Goal: Find specific page/section: Find specific page/section

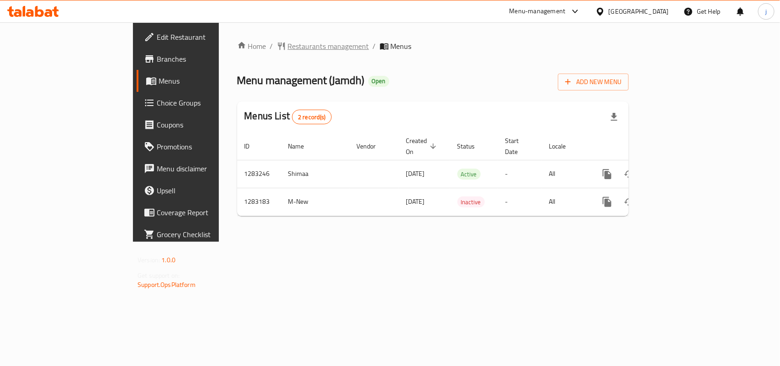
click at [288, 41] on span "Restaurants management" at bounding box center [328, 46] width 81 height 11
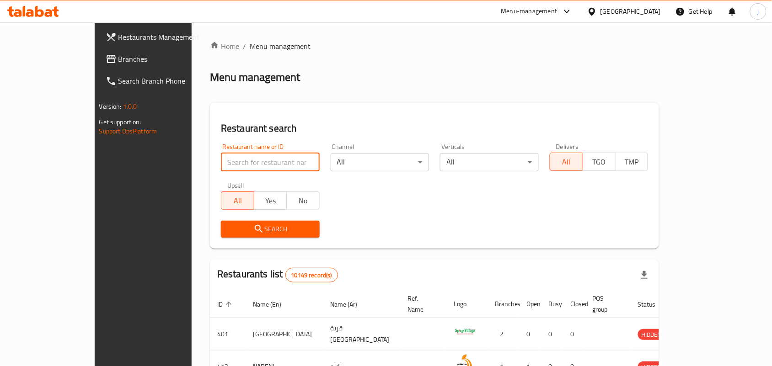
click at [243, 162] on input "search" at bounding box center [270, 162] width 99 height 18
paste input "695146"
type input "695146"
click button "Search" at bounding box center [270, 229] width 99 height 17
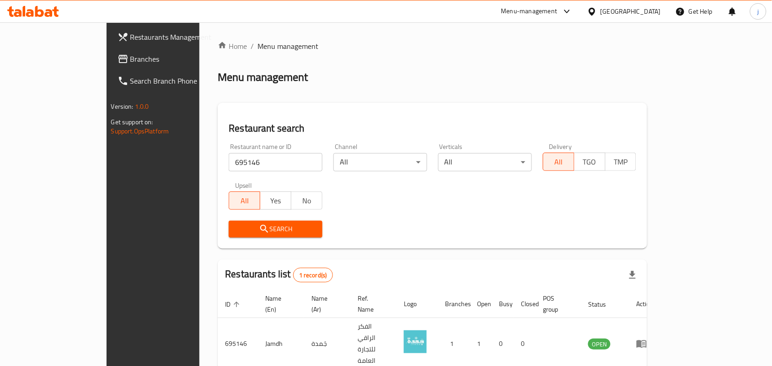
click at [597, 10] on icon at bounding box center [592, 12] width 10 height 10
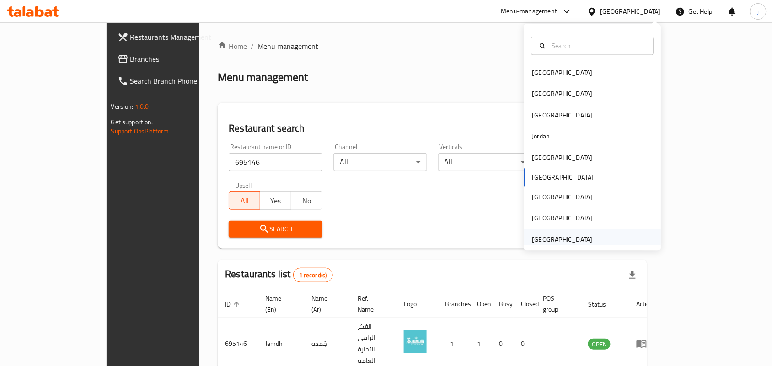
click at [590, 240] on div "[GEOGRAPHIC_DATA]" at bounding box center [562, 239] width 75 height 21
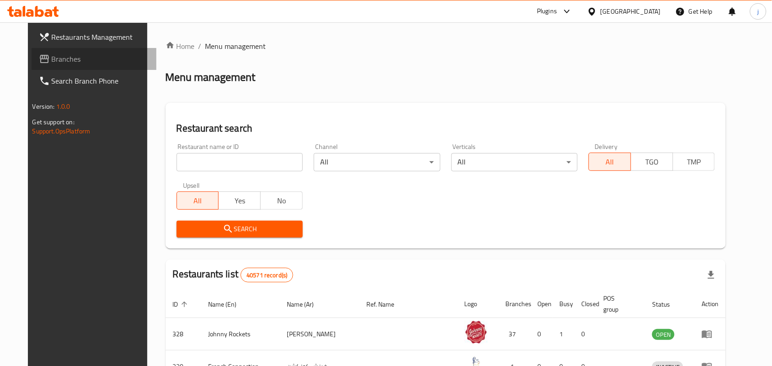
click at [52, 60] on span "Branches" at bounding box center [101, 58] width 98 height 11
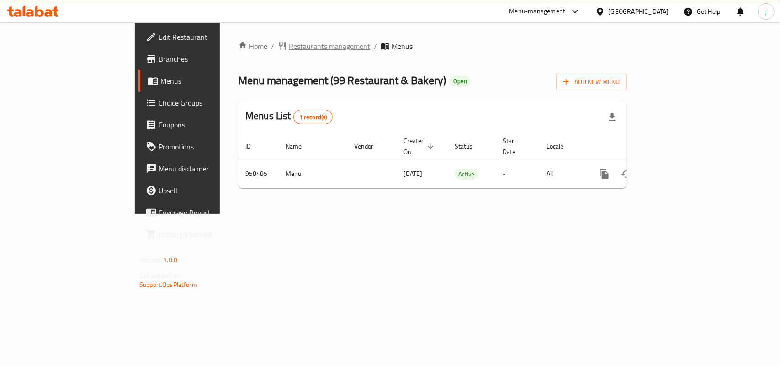
click at [289, 43] on span "Restaurants management" at bounding box center [329, 46] width 81 height 11
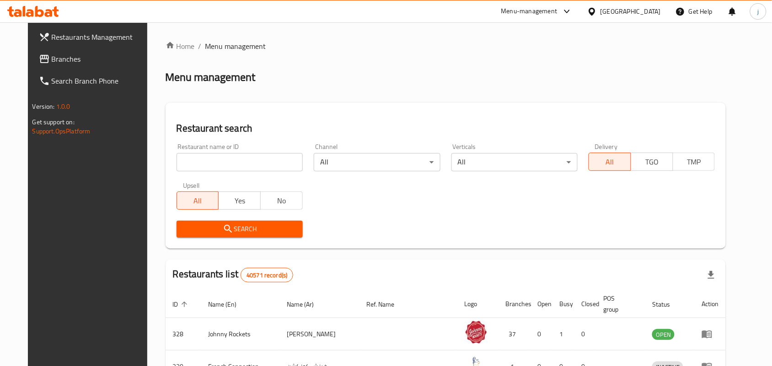
click at [234, 156] on input "search" at bounding box center [239, 162] width 126 height 18
paste input "659638"
type input "659638"
click button "Search" at bounding box center [239, 229] width 126 height 17
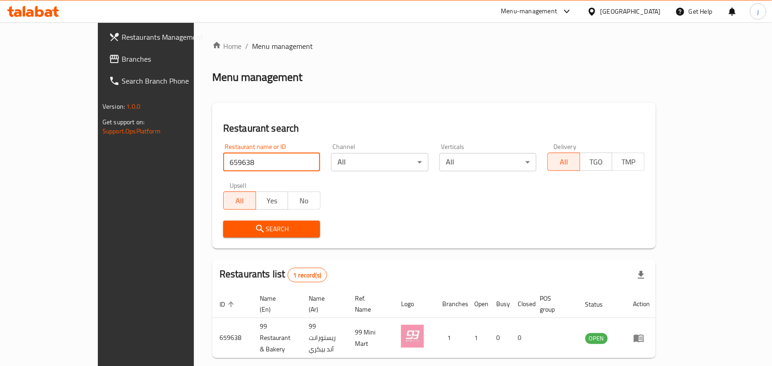
click at [602, 7] on div "[GEOGRAPHIC_DATA]" at bounding box center [630, 11] width 60 height 10
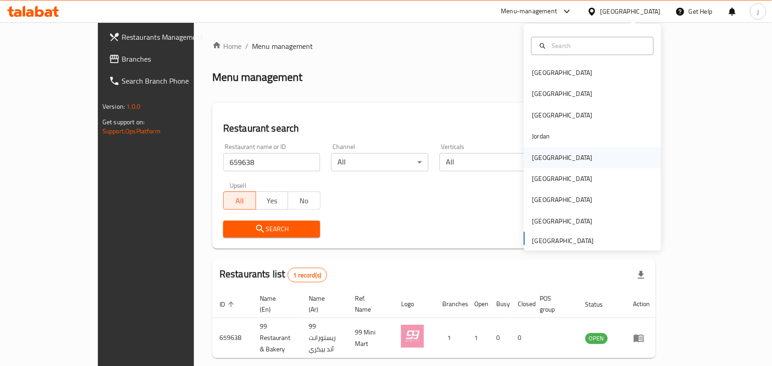
click at [535, 157] on div "[GEOGRAPHIC_DATA]" at bounding box center [562, 158] width 60 height 10
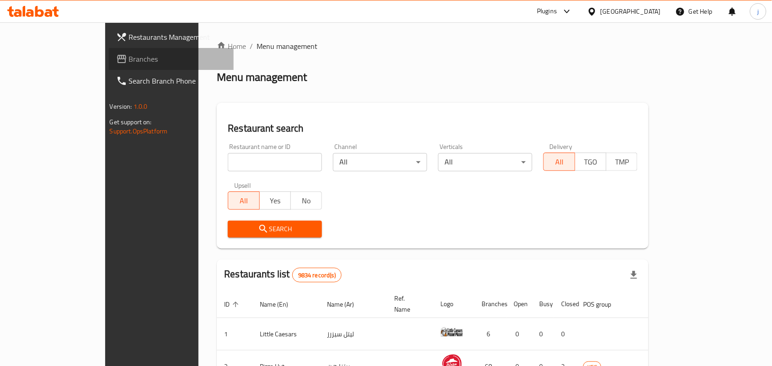
click at [129, 63] on span "Branches" at bounding box center [178, 58] width 98 height 11
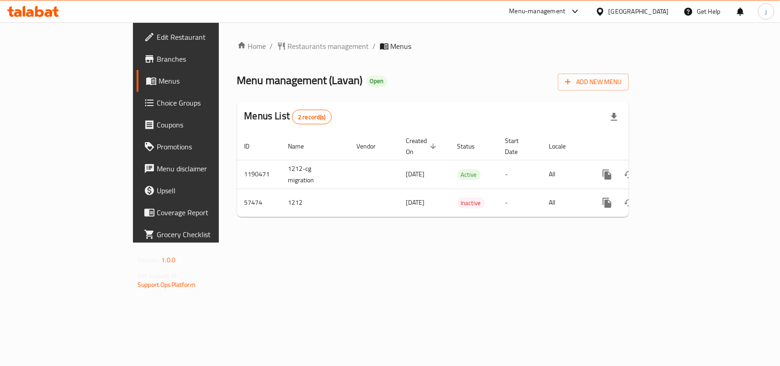
click at [288, 47] on span "Restaurants management" at bounding box center [328, 46] width 81 height 11
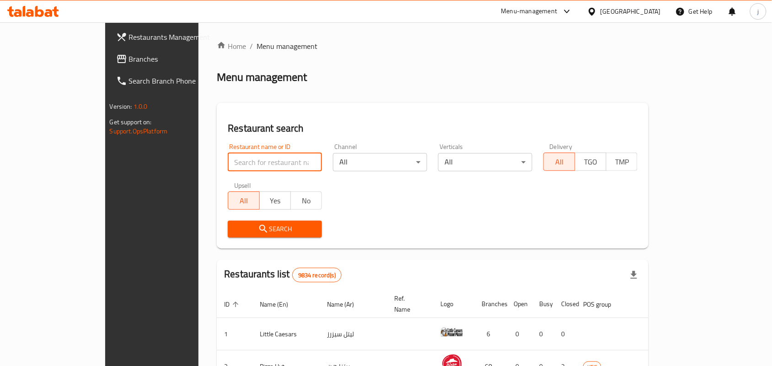
click at [242, 158] on input "search" at bounding box center [275, 162] width 94 height 18
paste input "28004"
type input "28004"
click button "Search" at bounding box center [275, 229] width 94 height 17
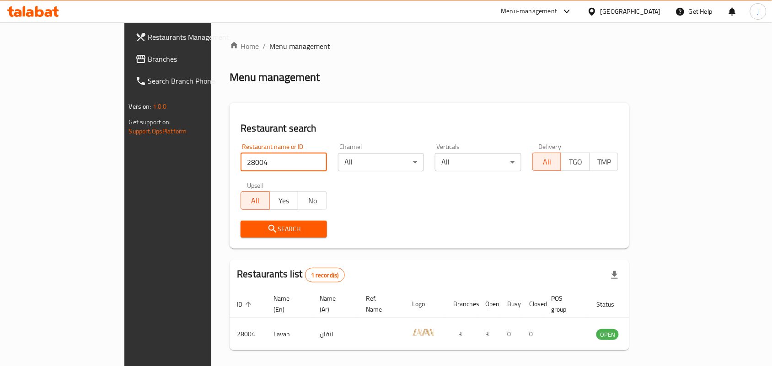
click at [637, 4] on div "[GEOGRAPHIC_DATA]" at bounding box center [624, 11] width 88 height 22
click at [597, 15] on icon at bounding box center [592, 12] width 10 height 10
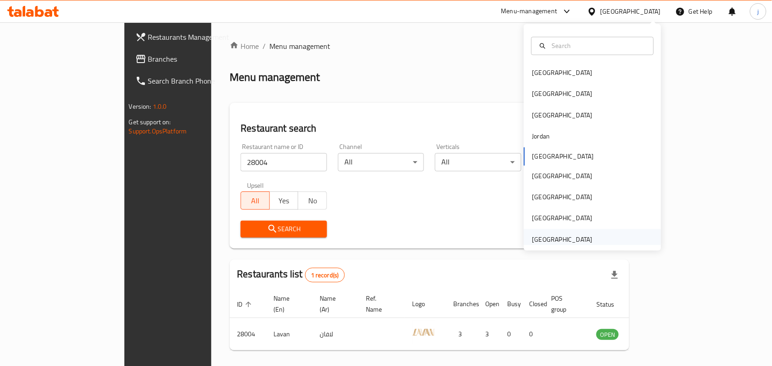
click at [560, 236] on div "[GEOGRAPHIC_DATA]" at bounding box center [562, 239] width 60 height 10
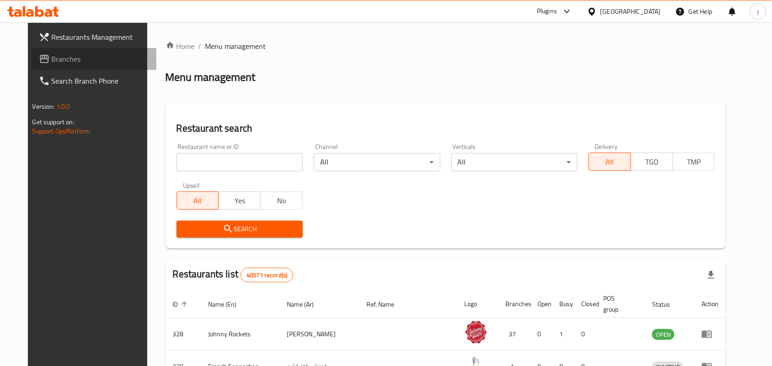
click at [39, 53] on icon at bounding box center [44, 58] width 11 height 11
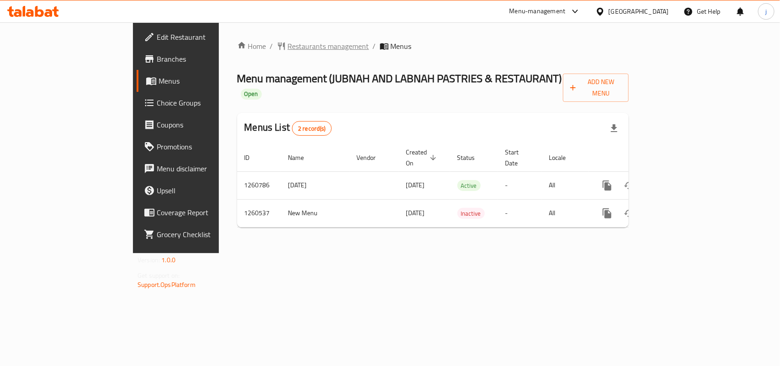
click at [288, 41] on span "Restaurants management" at bounding box center [328, 46] width 81 height 11
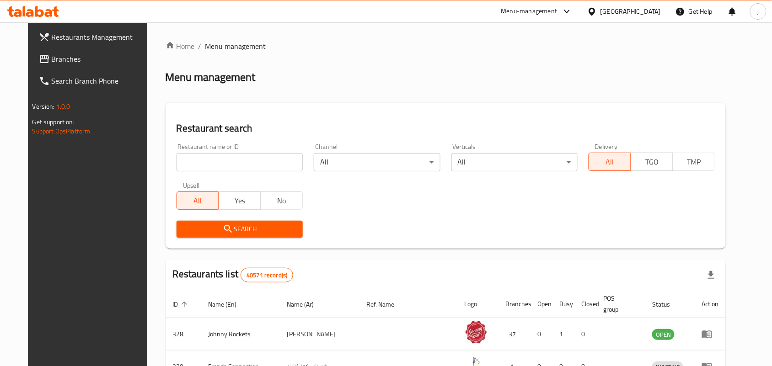
click at [263, 162] on input "search" at bounding box center [239, 162] width 126 height 18
paste input "684805"
type input "684805"
click button "Search" at bounding box center [239, 229] width 126 height 17
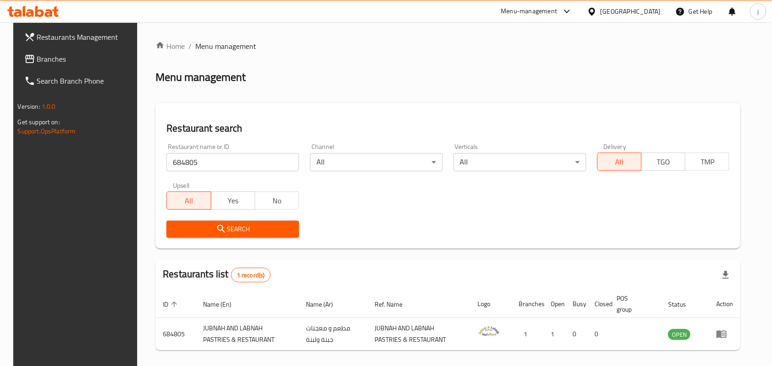
click at [600, 8] on div at bounding box center [593, 11] width 13 height 10
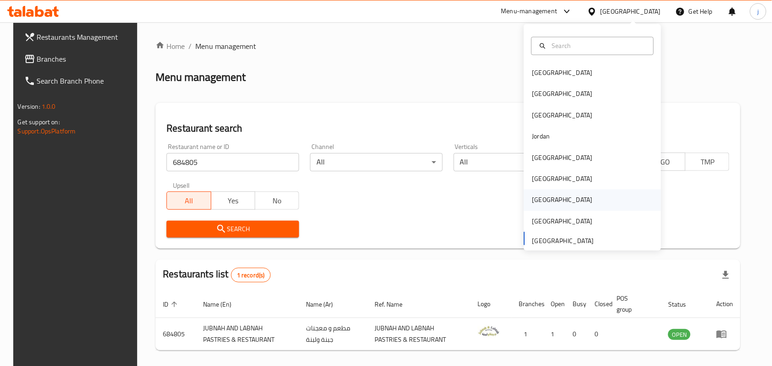
click at [536, 199] on div "Qatar" at bounding box center [562, 200] width 60 height 10
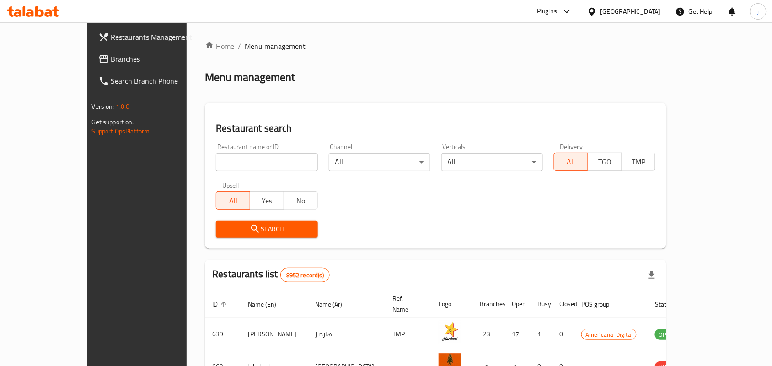
click at [111, 60] on span "Branches" at bounding box center [160, 58] width 98 height 11
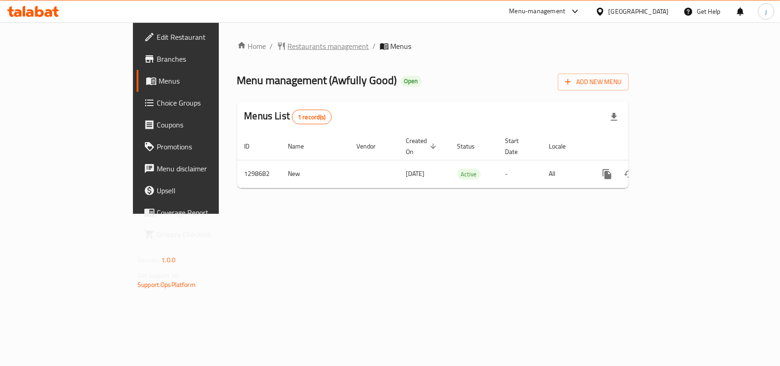
click at [288, 41] on span "Restaurants management" at bounding box center [328, 46] width 81 height 11
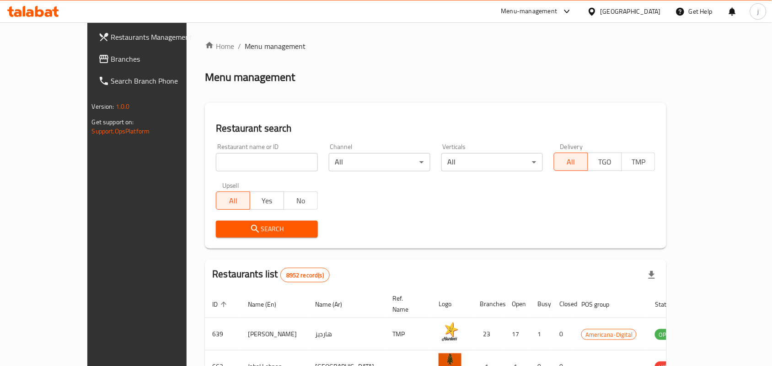
click at [223, 162] on input "search" at bounding box center [266, 162] width 101 height 18
paste input "701056"
type input "701056"
click button "Search" at bounding box center [266, 229] width 101 height 17
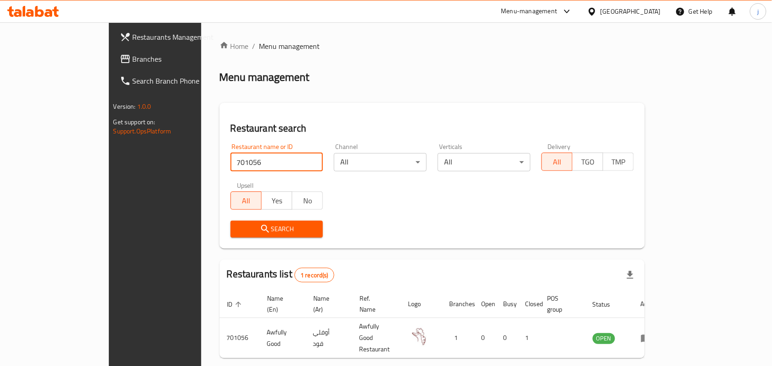
click at [597, 10] on icon at bounding box center [592, 12] width 10 height 10
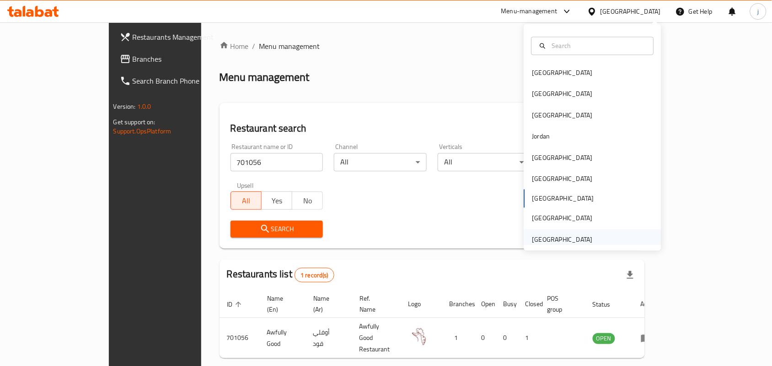
click at [574, 236] on div "[GEOGRAPHIC_DATA]" at bounding box center [562, 239] width 60 height 10
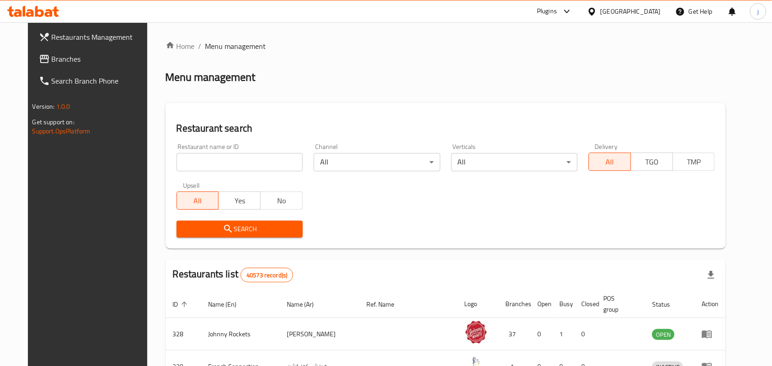
click at [52, 57] on span "Branches" at bounding box center [101, 58] width 98 height 11
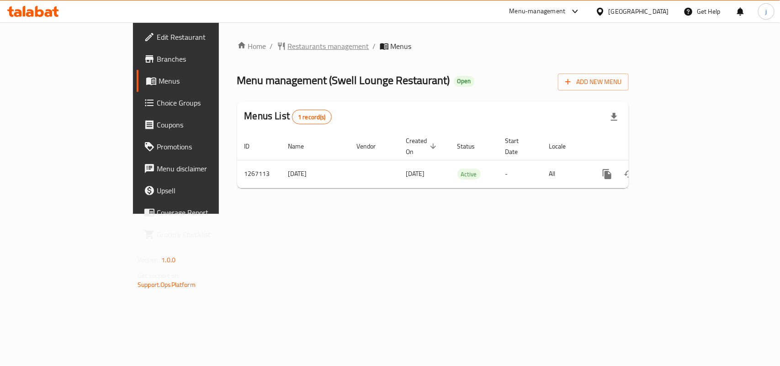
click at [288, 47] on span "Restaurants management" at bounding box center [328, 46] width 81 height 11
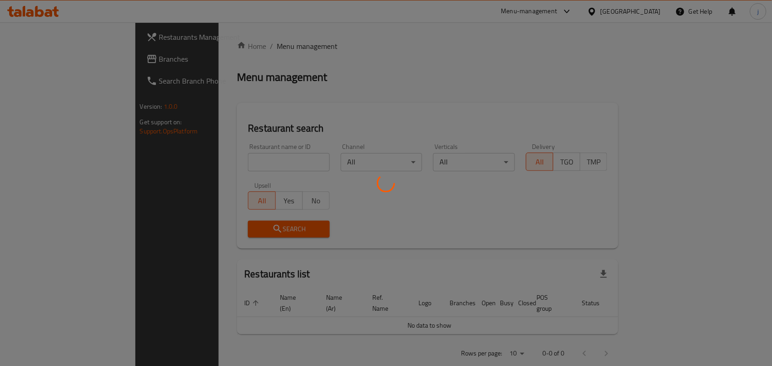
click at [268, 158] on div at bounding box center [386, 183] width 772 height 366
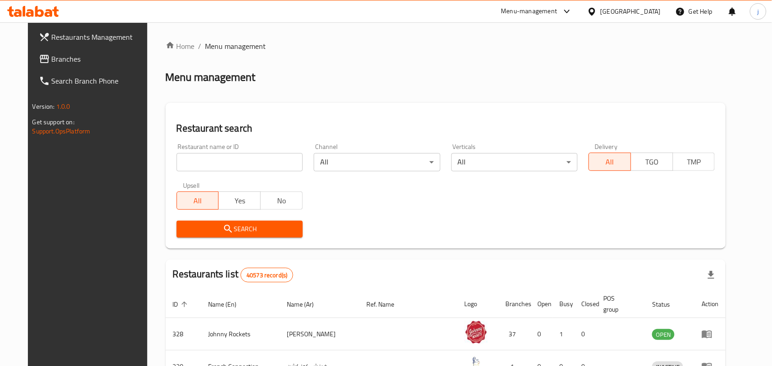
click at [268, 158] on input "search" at bounding box center [239, 162] width 126 height 18
paste input "687591"
type input "687591"
click button "Search" at bounding box center [239, 229] width 126 height 17
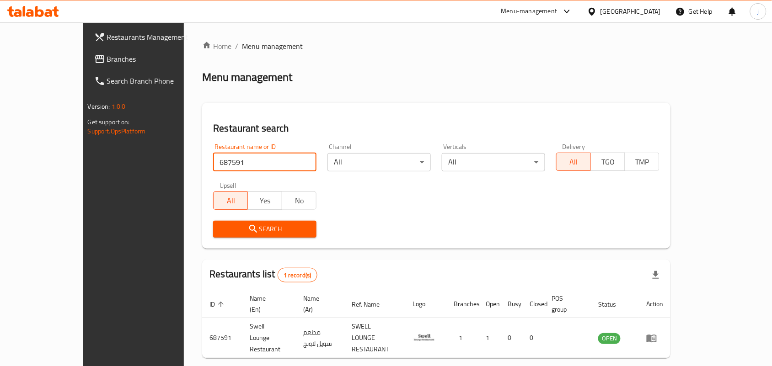
click at [107, 57] on span "Branches" at bounding box center [156, 58] width 98 height 11
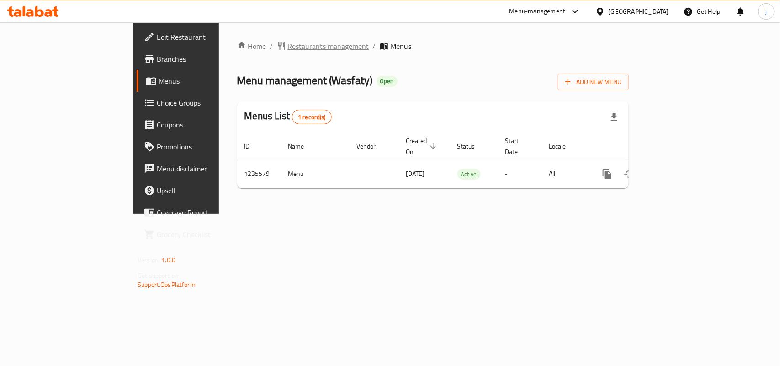
click at [288, 43] on span "Restaurants management" at bounding box center [328, 46] width 81 height 11
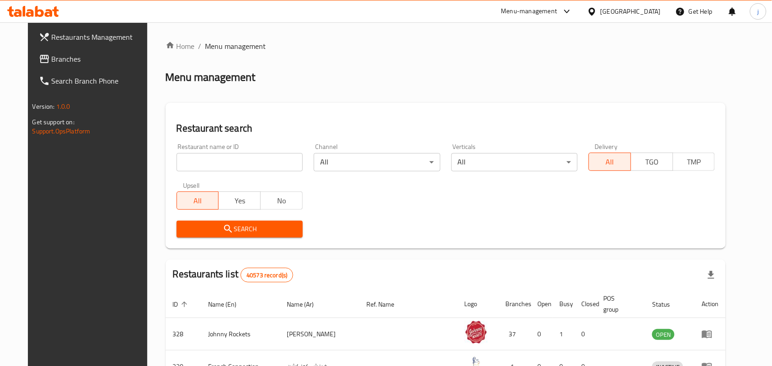
click at [261, 162] on input "search" at bounding box center [239, 162] width 126 height 18
paste input "678776"
type input "678776"
click button "Search" at bounding box center [239, 229] width 126 height 17
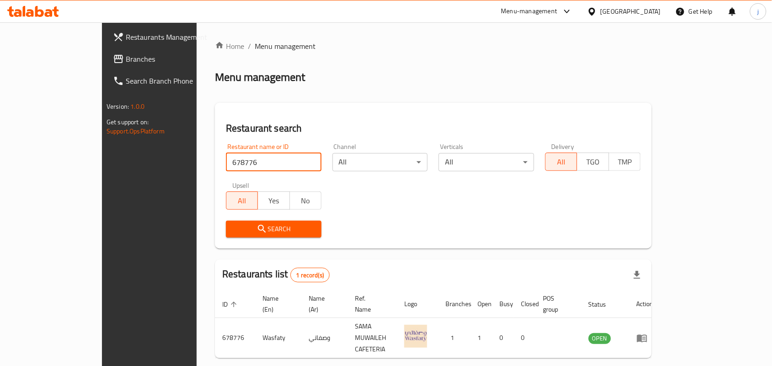
click at [598, 9] on div at bounding box center [593, 11] width 13 height 10
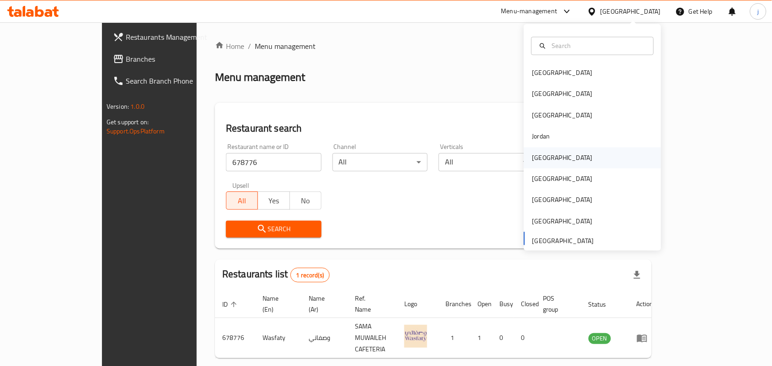
click at [549, 155] on div "Kuwait" at bounding box center [562, 157] width 75 height 21
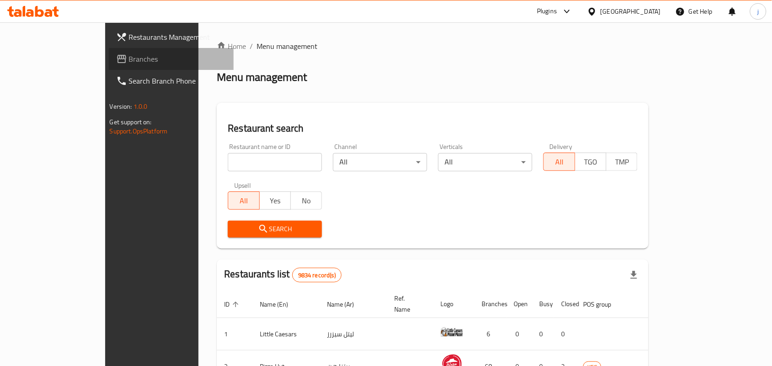
click at [129, 53] on span "Branches" at bounding box center [178, 58] width 98 height 11
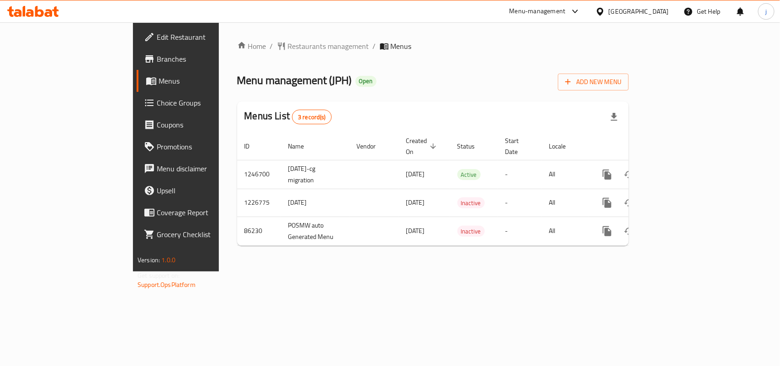
click at [288, 46] on span "Restaurants management" at bounding box center [328, 46] width 81 height 11
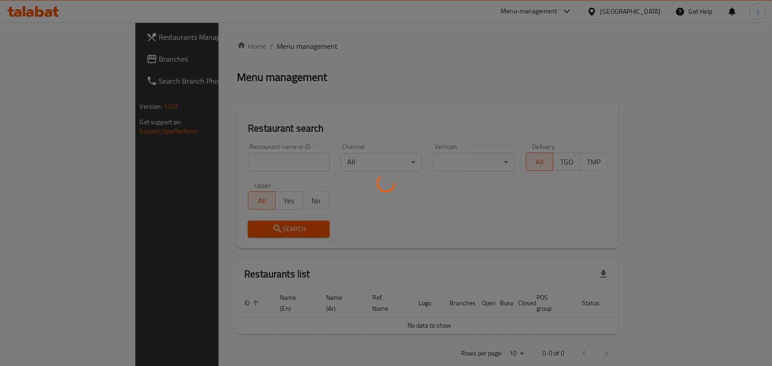
click at [238, 164] on div at bounding box center [386, 183] width 772 height 366
click at [268, 156] on div at bounding box center [386, 183] width 772 height 366
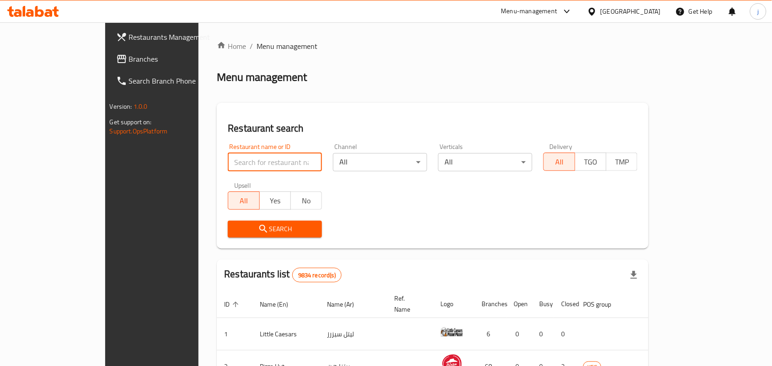
click at [228, 158] on input "search" at bounding box center [275, 162] width 94 height 18
paste input "7133"
type input "7133"
click button "Search" at bounding box center [275, 229] width 94 height 17
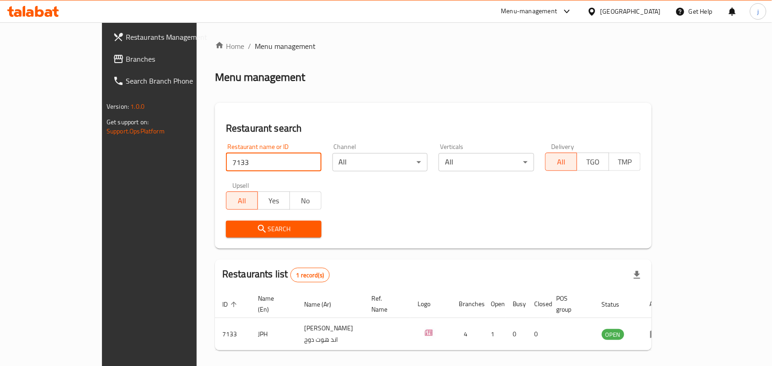
click at [597, 10] on icon at bounding box center [592, 12] width 10 height 10
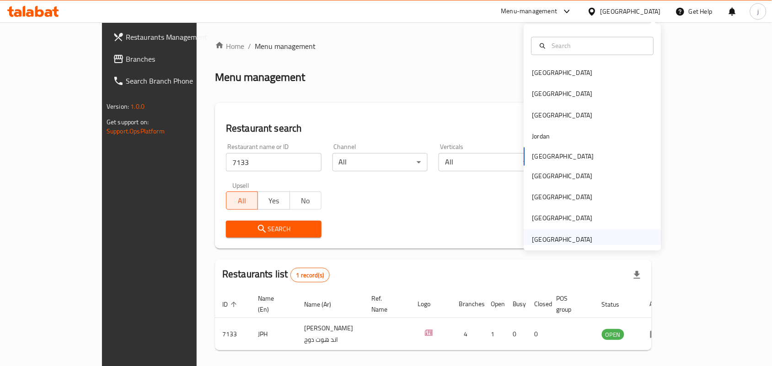
click at [563, 236] on div "[GEOGRAPHIC_DATA]" at bounding box center [562, 239] width 60 height 10
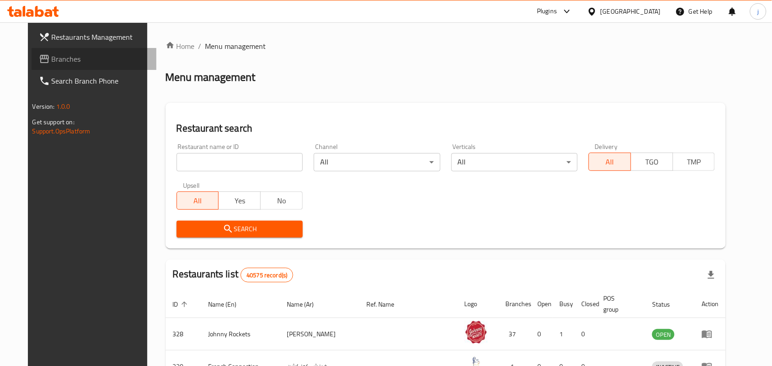
click at [52, 56] on span "Branches" at bounding box center [101, 58] width 98 height 11
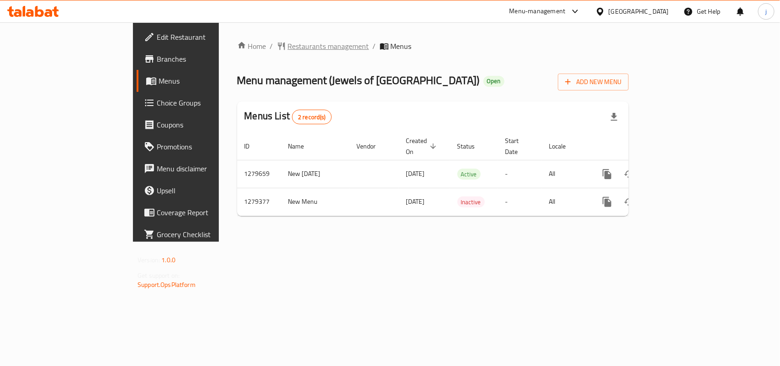
click at [288, 44] on span "Restaurants management" at bounding box center [328, 46] width 81 height 11
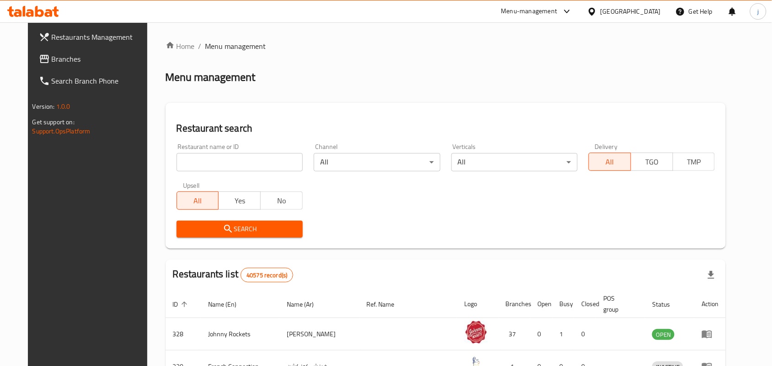
click at [211, 165] on input "search" at bounding box center [239, 162] width 126 height 18
paste input "693150"
type input "693150"
click button "Search" at bounding box center [239, 229] width 126 height 17
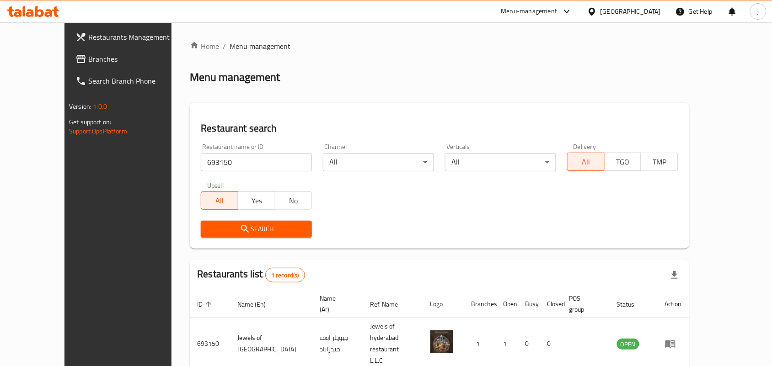
click at [615, 16] on div "[GEOGRAPHIC_DATA]" at bounding box center [630, 11] width 60 height 10
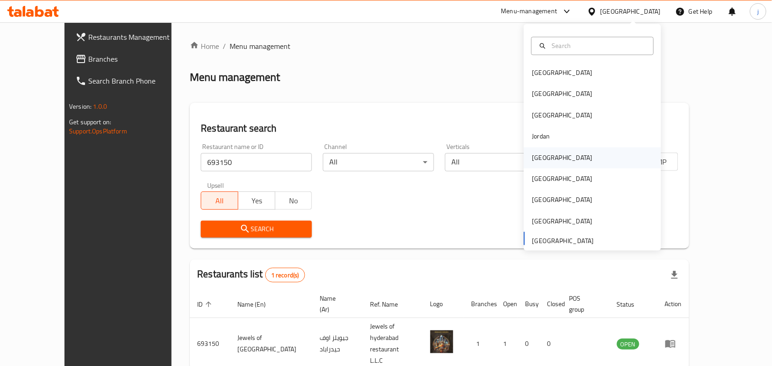
click at [536, 163] on div "[GEOGRAPHIC_DATA]" at bounding box center [562, 158] width 60 height 10
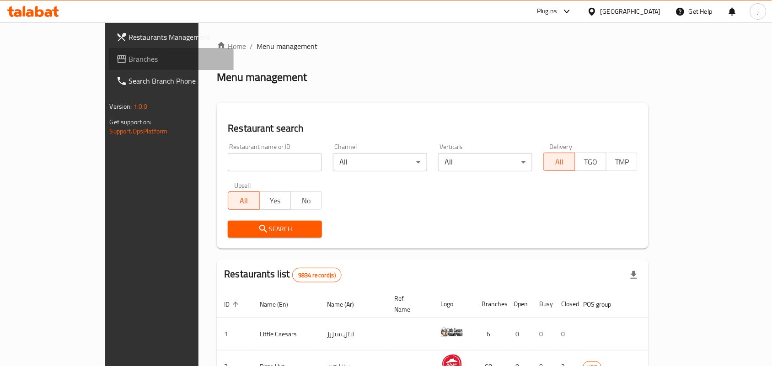
click at [109, 60] on link "Branches" at bounding box center [171, 59] width 125 height 22
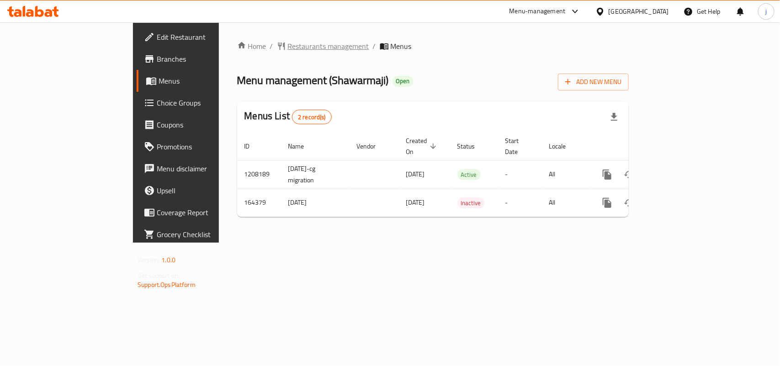
click at [288, 48] on span "Restaurants management" at bounding box center [328, 46] width 81 height 11
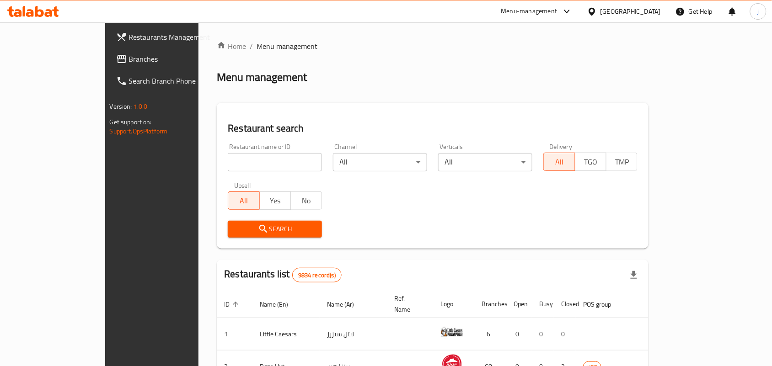
click at [249, 160] on input "search" at bounding box center [275, 162] width 94 height 18
paste input "616091"
type input "616091"
click button "Search" at bounding box center [275, 229] width 94 height 17
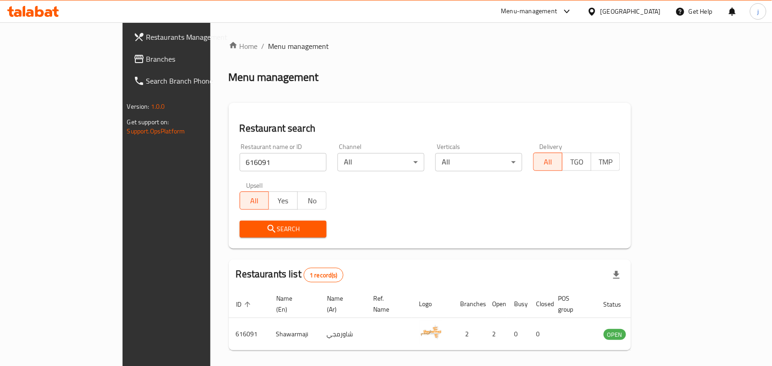
click at [643, 10] on div "[GEOGRAPHIC_DATA]" at bounding box center [630, 11] width 60 height 10
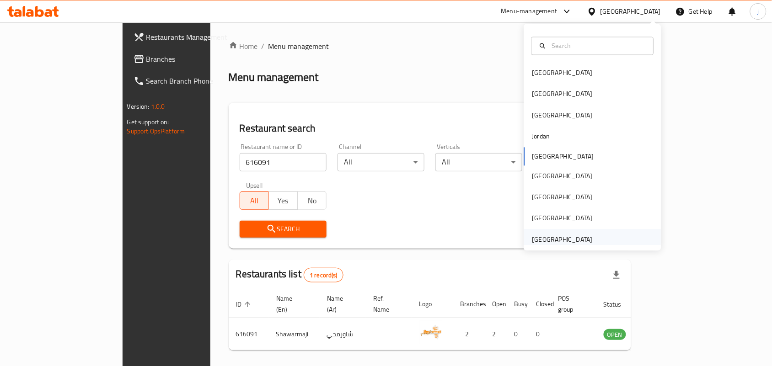
click at [581, 232] on div "[GEOGRAPHIC_DATA]" at bounding box center [562, 239] width 75 height 21
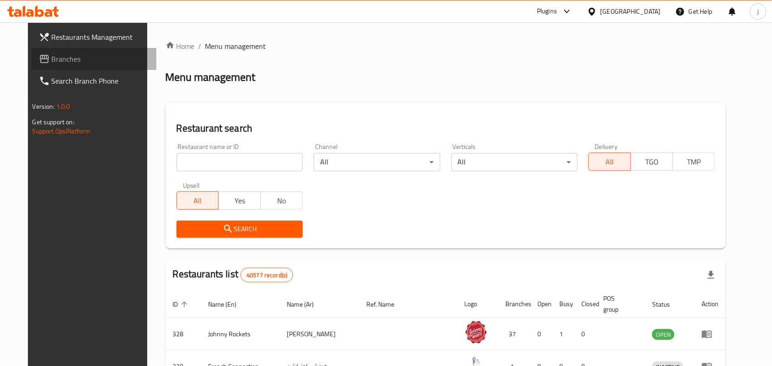
click at [52, 60] on span "Branches" at bounding box center [101, 58] width 98 height 11
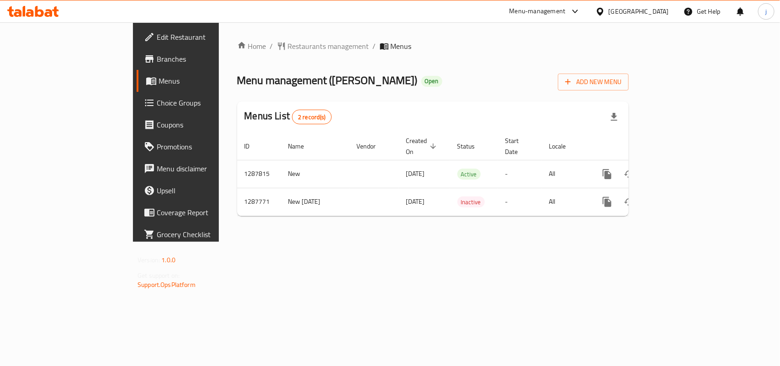
click at [288, 44] on span "Restaurants management" at bounding box center [328, 46] width 81 height 11
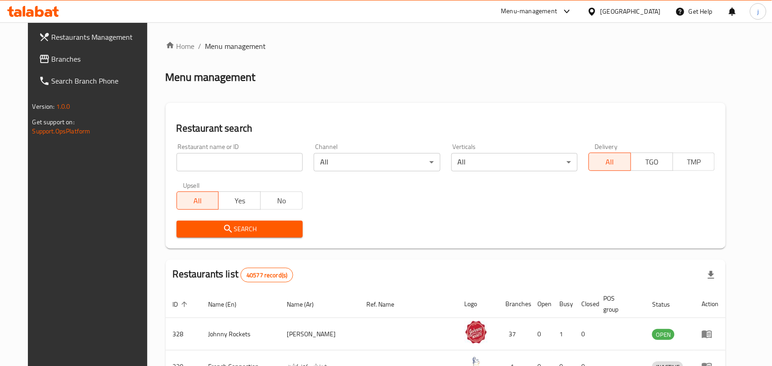
click at [270, 148] on div "Restaurant name or ID Restaurant name or ID" at bounding box center [239, 158] width 126 height 28
click at [268, 154] on input "search" at bounding box center [239, 162] width 126 height 18
paste input "696852"
type input "696852"
click button "Search" at bounding box center [239, 229] width 126 height 17
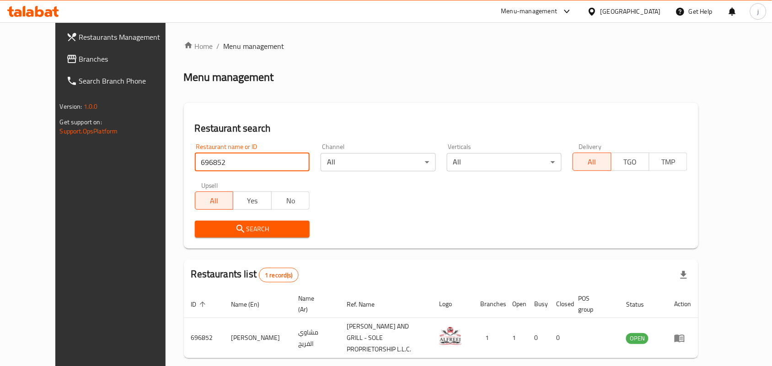
click at [662, 10] on div "[GEOGRAPHIC_DATA]" at bounding box center [624, 11] width 88 height 22
click at [649, 11] on div "[GEOGRAPHIC_DATA]" at bounding box center [630, 11] width 60 height 10
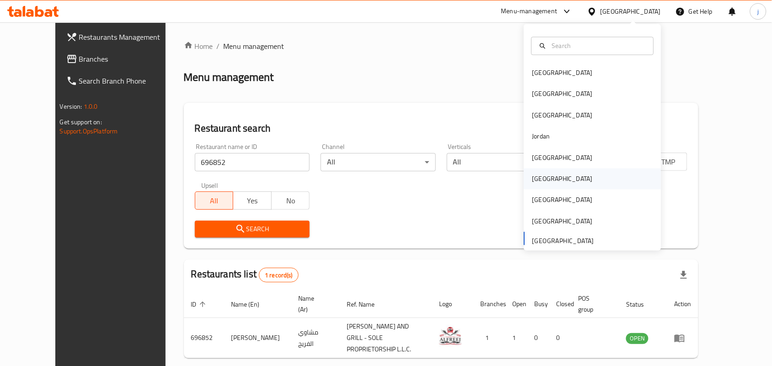
click at [551, 185] on div "Oman" at bounding box center [592, 179] width 137 height 21
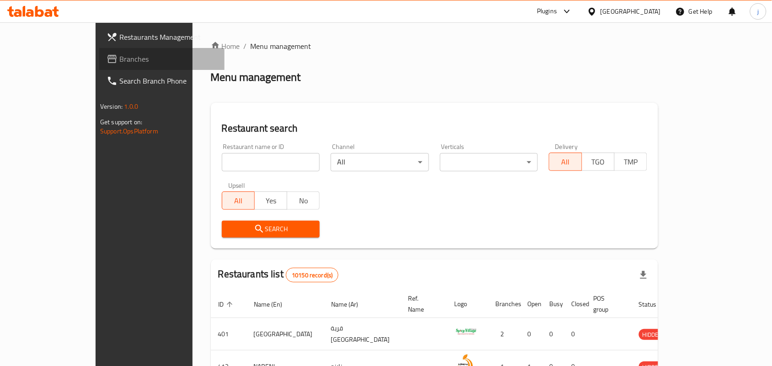
click at [119, 63] on span "Branches" at bounding box center [168, 58] width 98 height 11
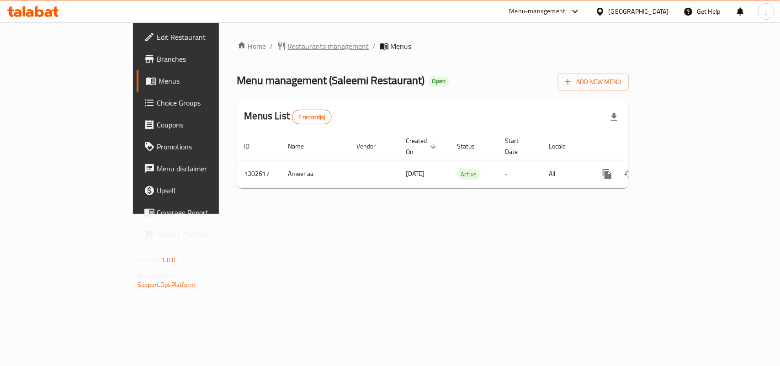
click at [288, 46] on span "Restaurants management" at bounding box center [328, 46] width 81 height 11
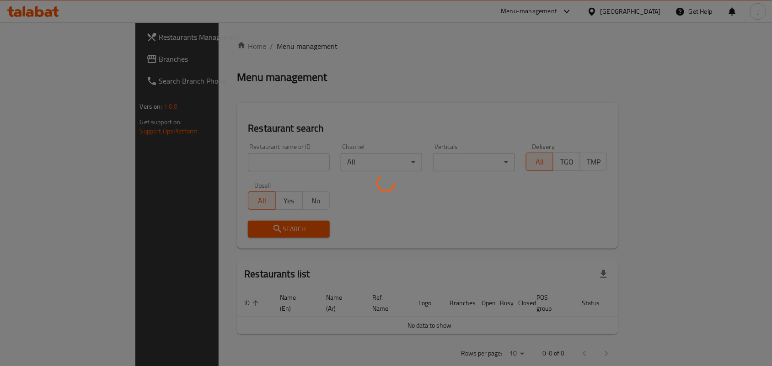
click at [247, 158] on div at bounding box center [386, 183] width 772 height 366
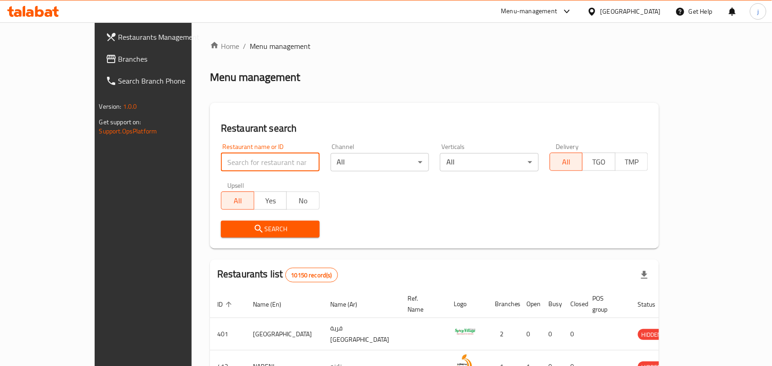
click at [253, 165] on input "search" at bounding box center [270, 162] width 99 height 18
paste input "702476"
type input "702476"
click button "Search" at bounding box center [270, 229] width 99 height 17
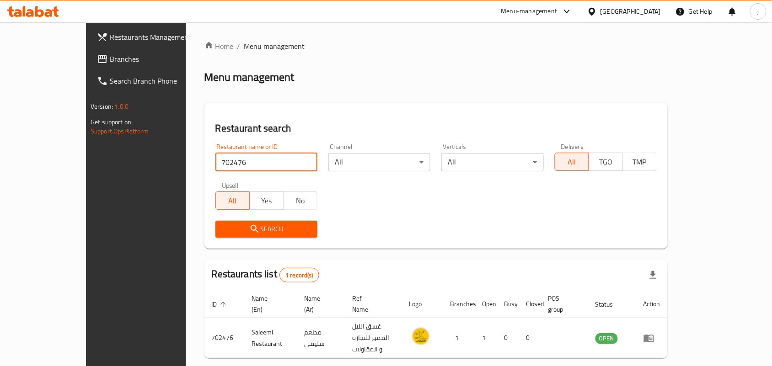
click at [645, 9] on div "Oman" at bounding box center [630, 11] width 60 height 10
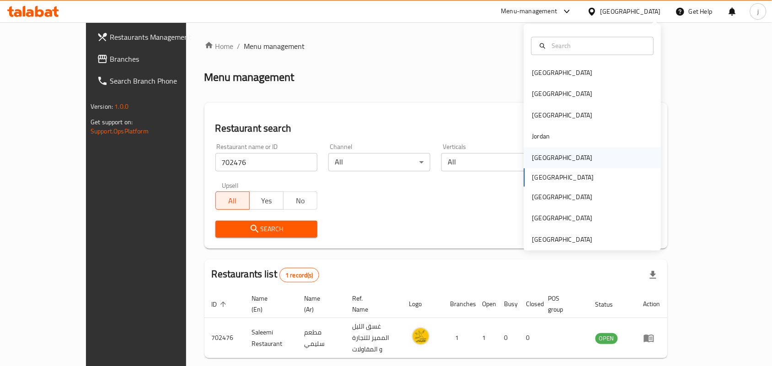
click at [539, 163] on div "[GEOGRAPHIC_DATA]" at bounding box center [562, 158] width 60 height 10
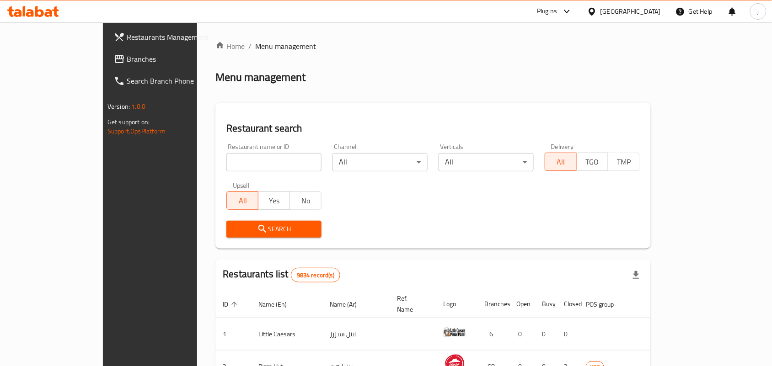
click at [127, 60] on span "Branches" at bounding box center [176, 58] width 98 height 11
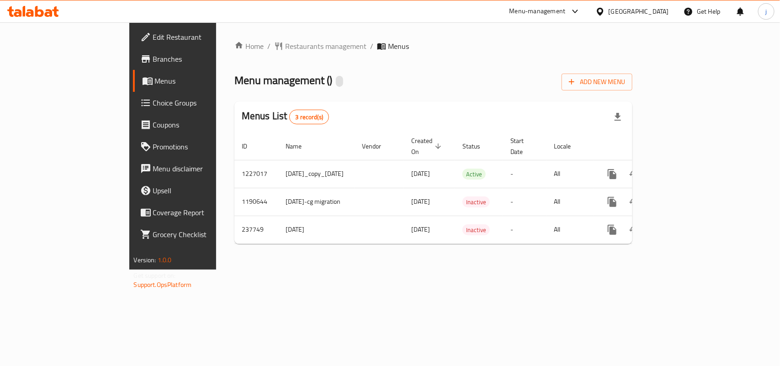
click at [285, 41] on span "Restaurants management" at bounding box center [325, 46] width 81 height 11
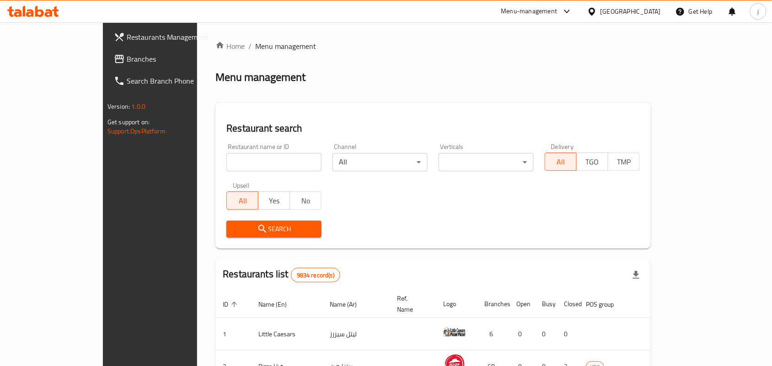
click at [226, 154] on input "search" at bounding box center [273, 162] width 95 height 18
paste input "626776"
type input "626776"
click button "Search" at bounding box center [273, 229] width 95 height 17
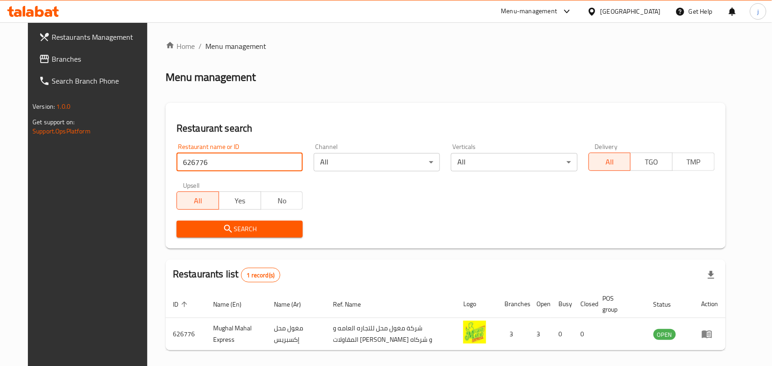
click at [597, 10] on icon at bounding box center [592, 12] width 10 height 10
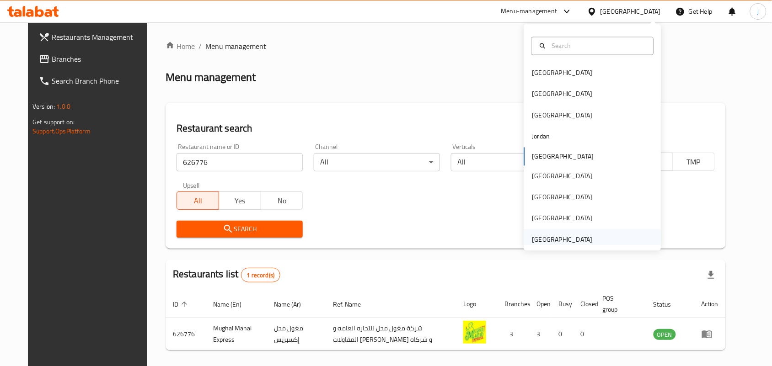
click at [611, 232] on div "[GEOGRAPHIC_DATA]" at bounding box center [592, 239] width 137 height 21
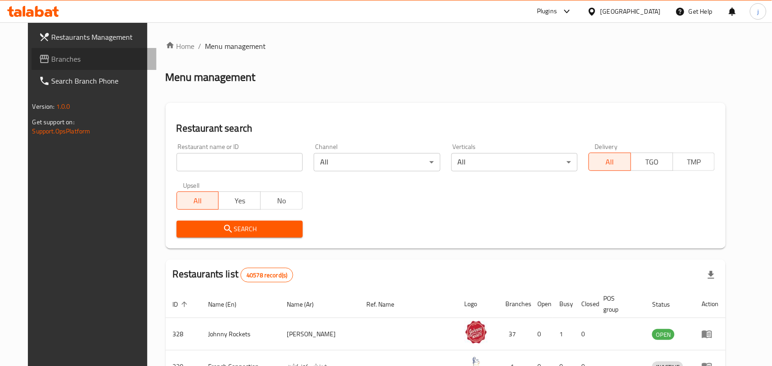
click at [52, 56] on span "Branches" at bounding box center [101, 58] width 98 height 11
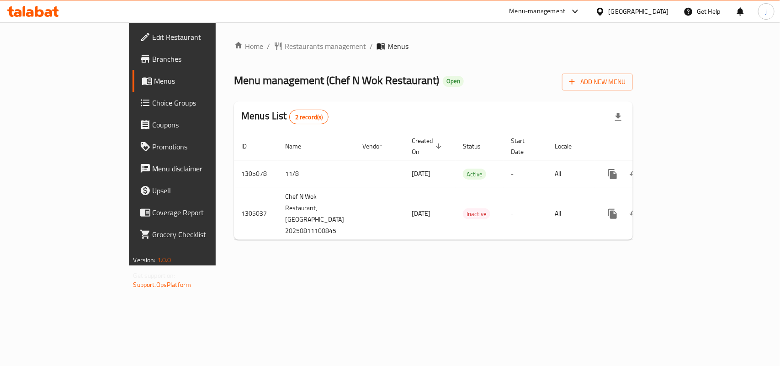
click at [285, 44] on span "Restaurants management" at bounding box center [325, 46] width 81 height 11
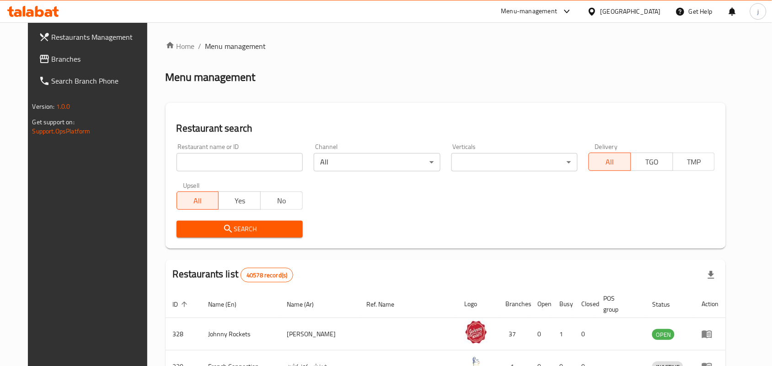
click at [245, 158] on div "Home / Menu management Menu management Restaurant search Restaurant name or ID …" at bounding box center [445, 331] width 560 height 581
click at [245, 158] on input "search" at bounding box center [239, 162] width 126 height 18
paste input "703534"
type input "703534"
click button "Search" at bounding box center [239, 229] width 126 height 17
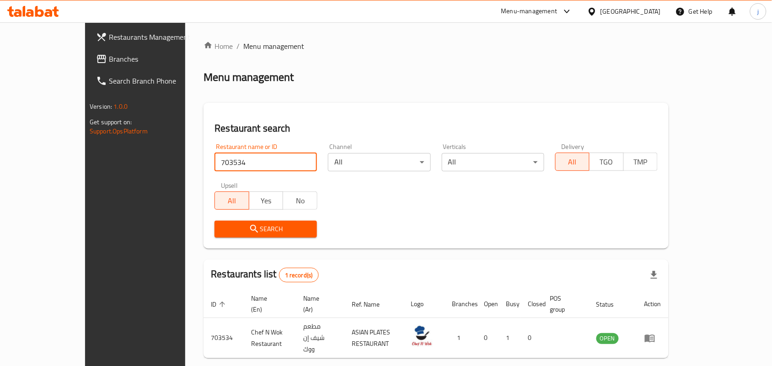
click at [89, 51] on link "Branches" at bounding box center [151, 59] width 125 height 22
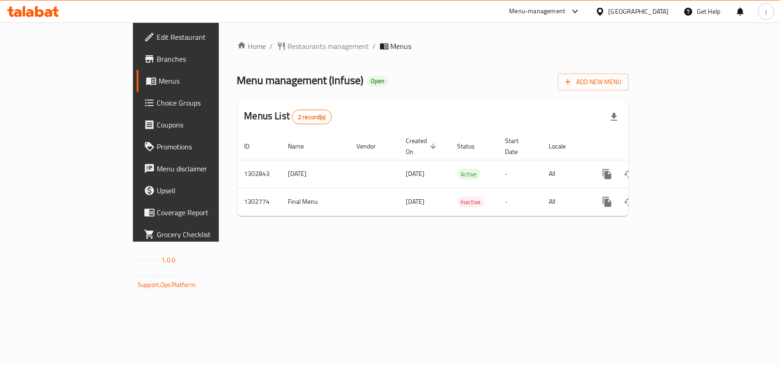
click at [288, 46] on span "Restaurants management" at bounding box center [328, 46] width 81 height 11
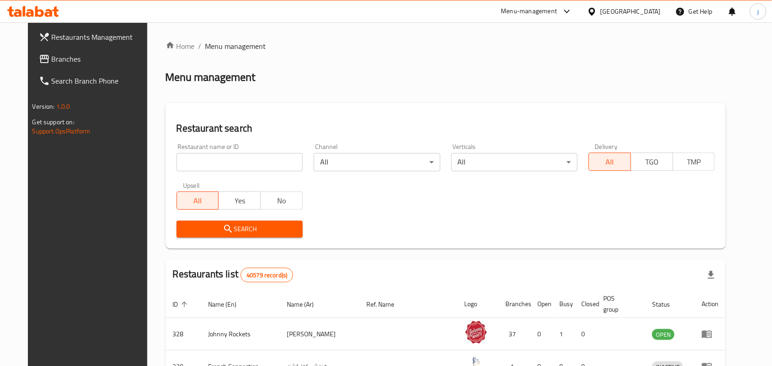
click at [229, 160] on input "search" at bounding box center [239, 162] width 126 height 18
paste input "702501"
type input "702501"
click button "Search" at bounding box center [239, 229] width 126 height 17
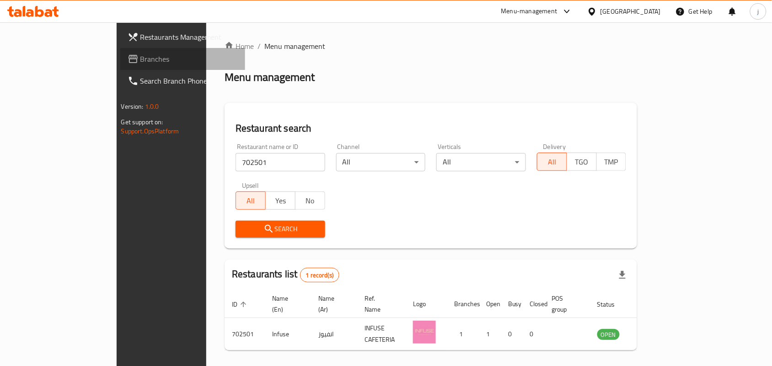
click at [140, 59] on span "Branches" at bounding box center [189, 58] width 98 height 11
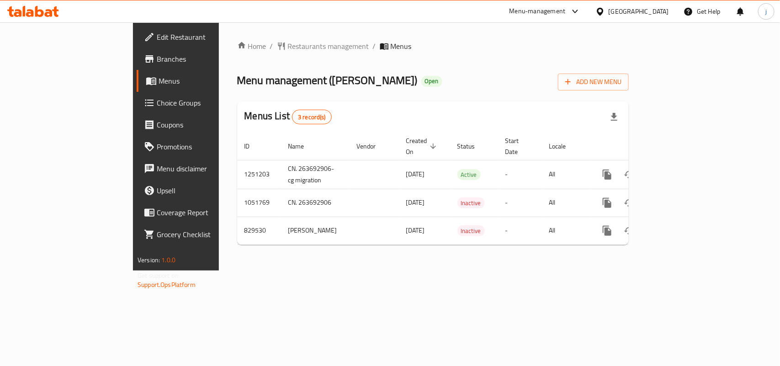
click at [233, 37] on div "Home / Restaurants management / Menus Menu management ( [PERSON_NAME] ) Open Ad…" at bounding box center [433, 146] width 428 height 248
click at [288, 47] on span "Restaurants management" at bounding box center [328, 46] width 81 height 11
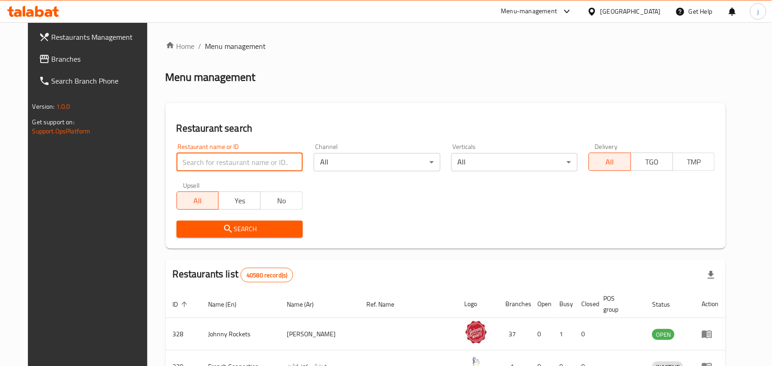
click at [236, 159] on input "search" at bounding box center [239, 162] width 126 height 18
paste input "655585"
type input "655585"
click button "Search" at bounding box center [239, 229] width 126 height 17
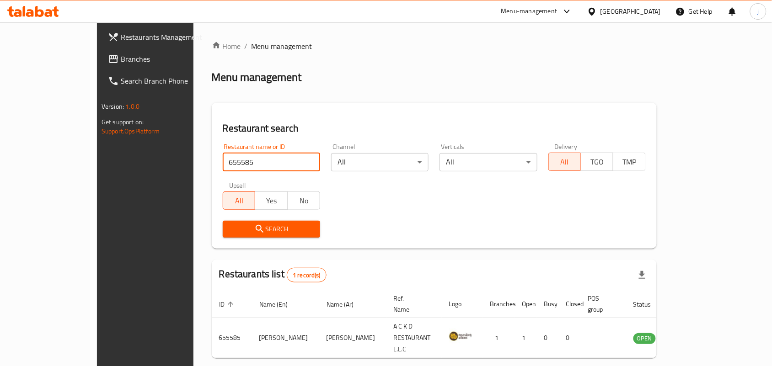
click at [121, 59] on span "Branches" at bounding box center [170, 58] width 98 height 11
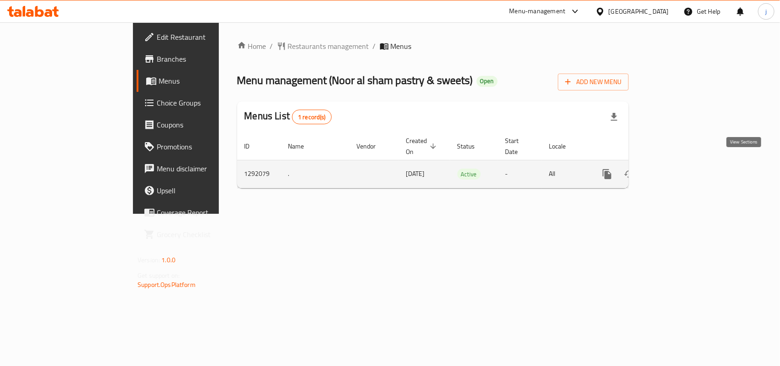
click at [677, 170] on icon "enhanced table" at bounding box center [673, 174] width 8 height 8
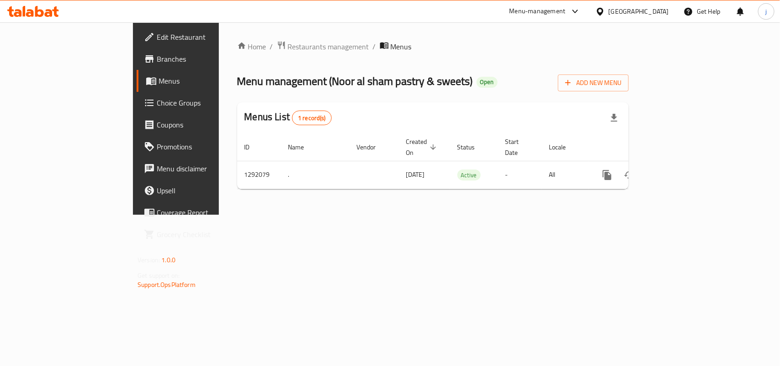
click at [241, 54] on div "Home / Restaurants management / Menus Menu management ( Noor al sham pastry & s…" at bounding box center [433, 119] width 392 height 156
click at [288, 44] on span "Restaurants management" at bounding box center [328, 46] width 81 height 11
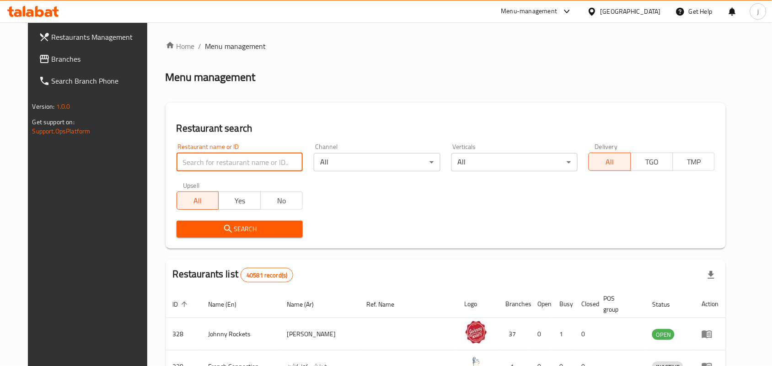
click at [266, 165] on input "search" at bounding box center [239, 162] width 126 height 18
paste input "698829"
type input "698829"
click button "Search" at bounding box center [239, 229] width 126 height 17
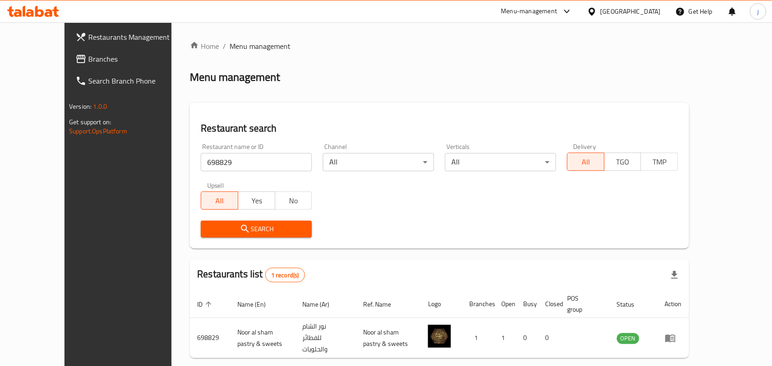
click at [637, 15] on div "[GEOGRAPHIC_DATA]" at bounding box center [630, 11] width 60 height 10
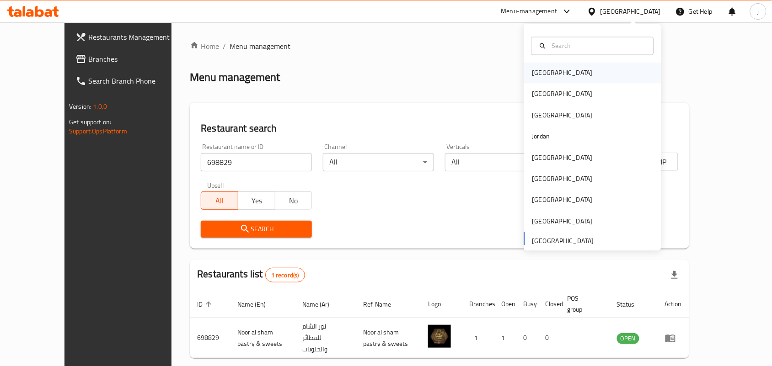
click at [561, 78] on div "Bahrain" at bounding box center [592, 73] width 137 height 21
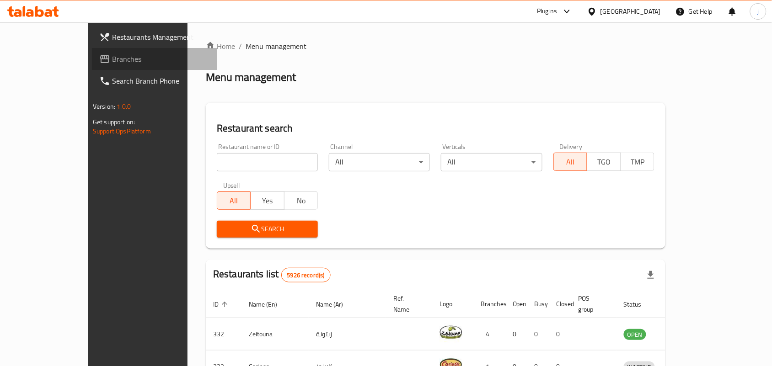
click at [99, 56] on span at bounding box center [105, 58] width 13 height 11
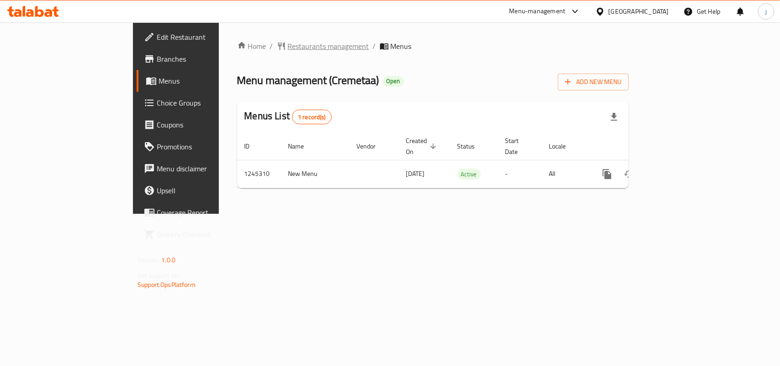
click at [288, 46] on span "Restaurants management" at bounding box center [328, 46] width 81 height 11
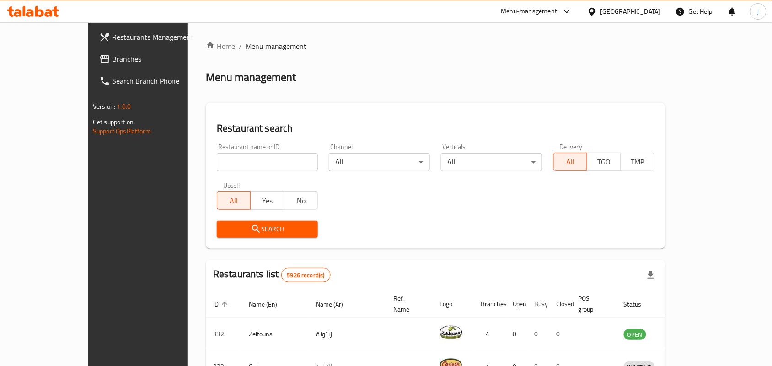
click at [266, 158] on input "search" at bounding box center [267, 162] width 101 height 18
paste input "682503"
type input "682503"
click button "Search" at bounding box center [267, 229] width 101 height 17
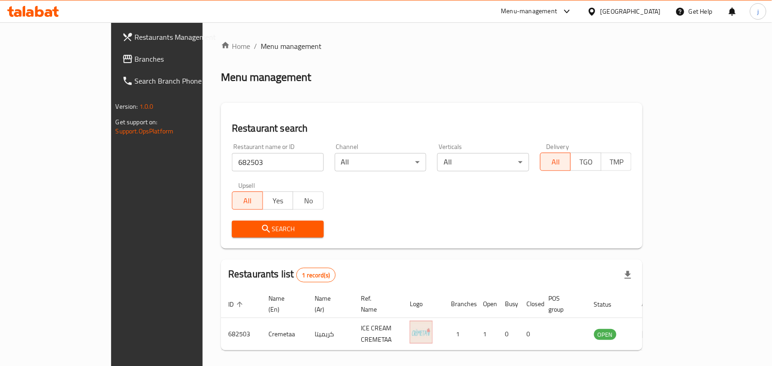
click at [640, 7] on div "[GEOGRAPHIC_DATA]" at bounding box center [630, 11] width 60 height 10
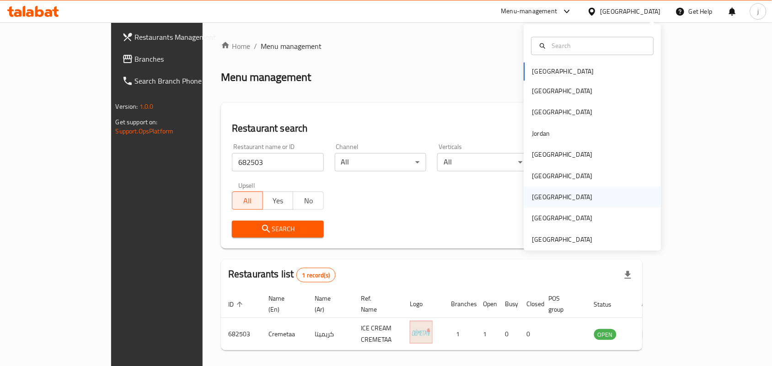
click at [552, 200] on div "[GEOGRAPHIC_DATA]" at bounding box center [592, 197] width 137 height 21
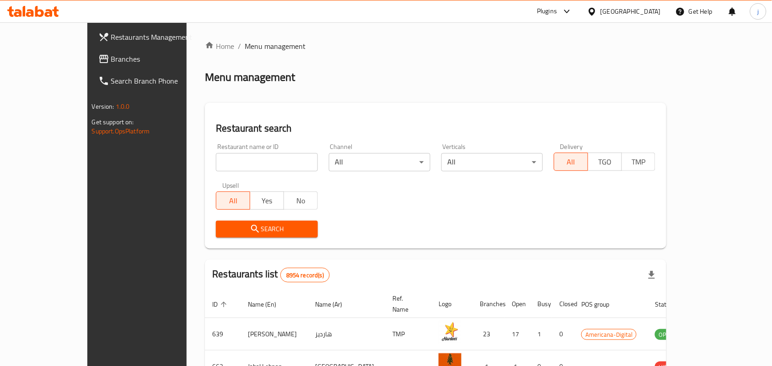
click at [99, 55] on icon at bounding box center [103, 59] width 9 height 8
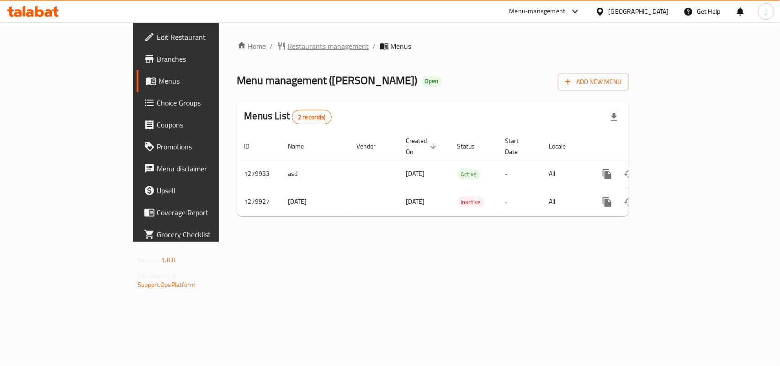
click at [288, 46] on span "Restaurants management" at bounding box center [328, 46] width 81 height 11
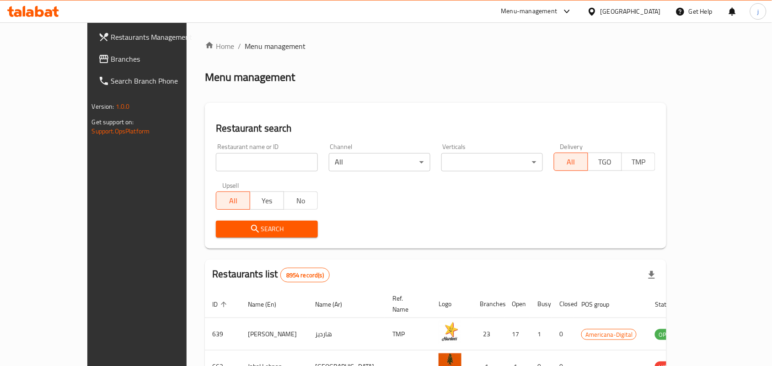
click at [263, 159] on input "search" at bounding box center [266, 162] width 101 height 18
paste input "693523"
type input "693523"
click button "Search" at bounding box center [266, 229] width 101 height 17
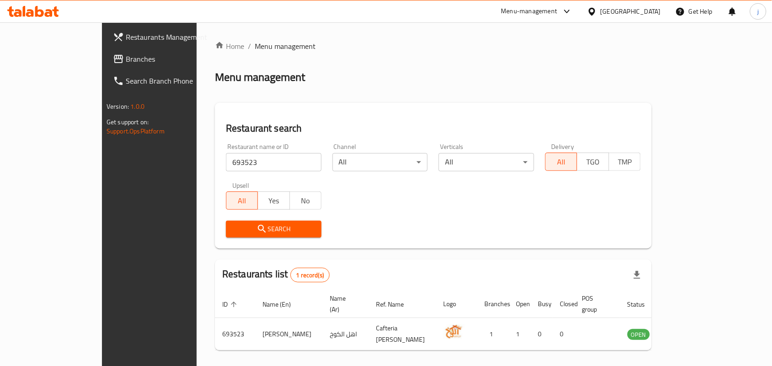
click at [653, 16] on div "[GEOGRAPHIC_DATA]" at bounding box center [630, 11] width 60 height 10
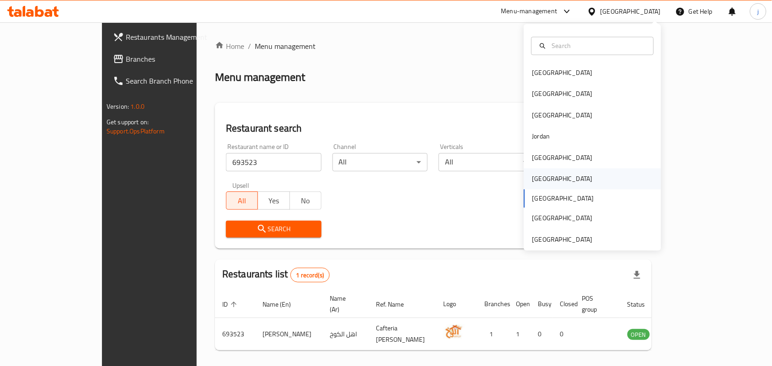
click at [534, 180] on div "[GEOGRAPHIC_DATA]" at bounding box center [562, 179] width 60 height 10
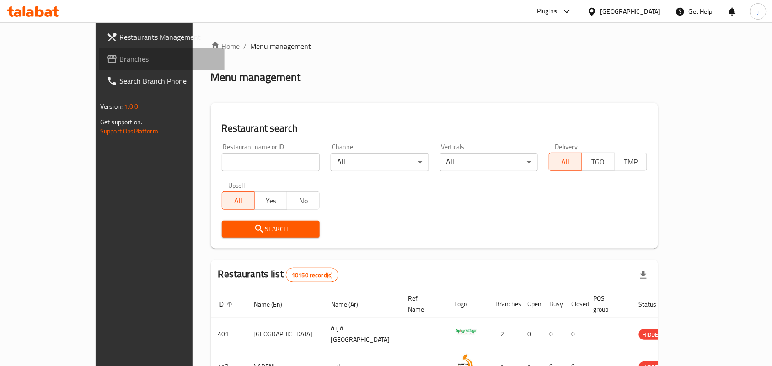
click at [119, 62] on span "Branches" at bounding box center [168, 58] width 98 height 11
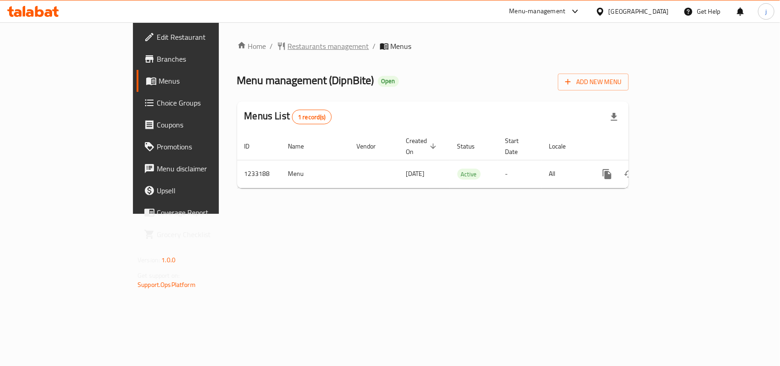
click at [288, 47] on span "Restaurants management" at bounding box center [328, 46] width 81 height 11
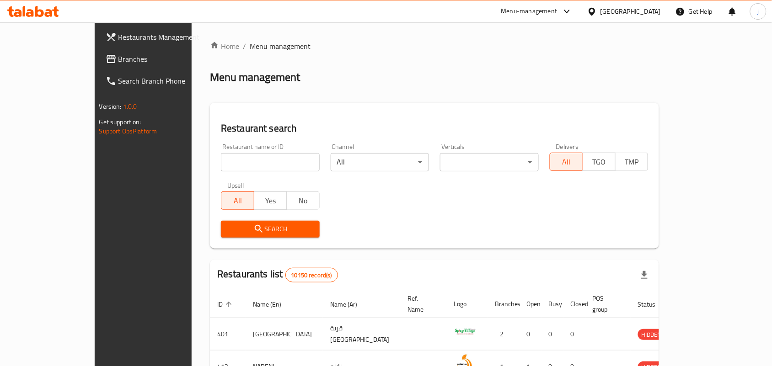
click at [243, 160] on input "search" at bounding box center [270, 162] width 99 height 18
paste input "678065"
type input "678065"
click button "Search" at bounding box center [270, 229] width 99 height 17
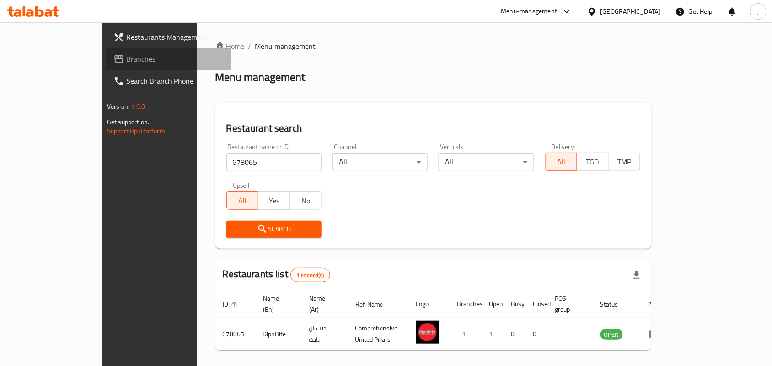
click at [126, 54] on span "Branches" at bounding box center [175, 58] width 98 height 11
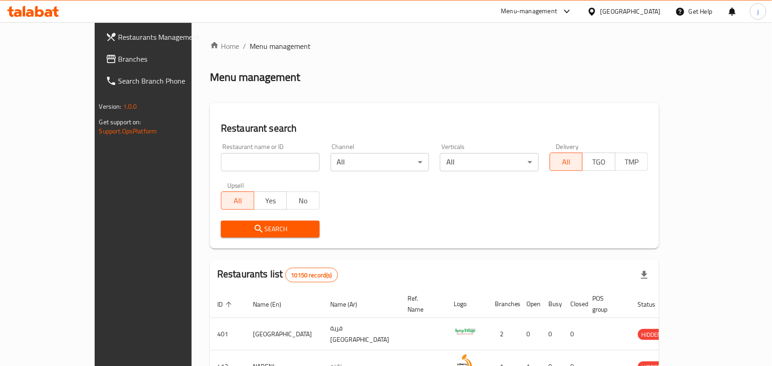
click at [248, 159] on input "search" at bounding box center [270, 162] width 99 height 18
paste input "27676"
type input "27676"
click button "Search" at bounding box center [270, 229] width 99 height 17
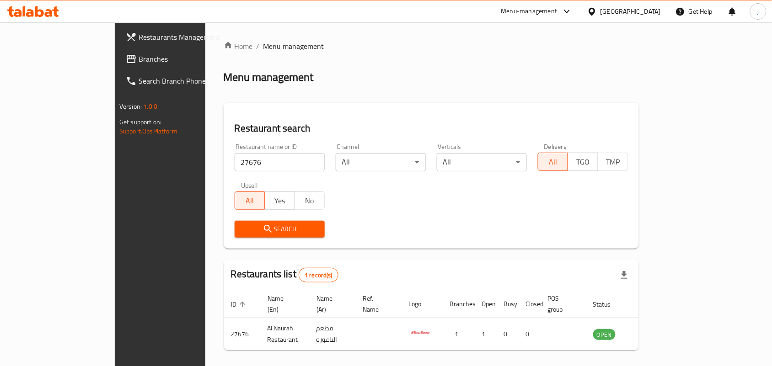
click at [629, 10] on div "[GEOGRAPHIC_DATA]" at bounding box center [624, 11] width 88 height 22
click at [597, 10] on icon at bounding box center [592, 12] width 10 height 10
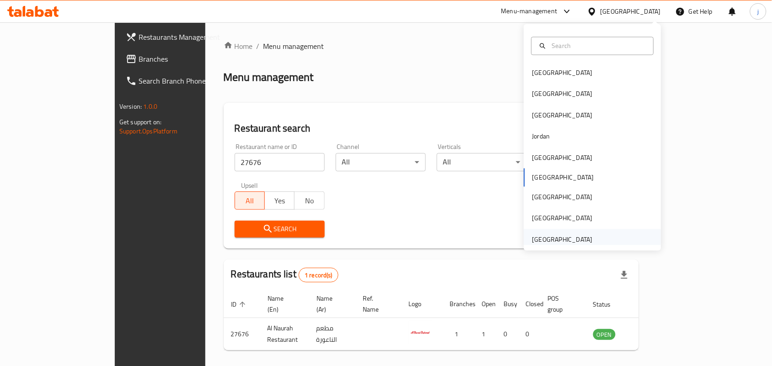
click at [539, 242] on div "[GEOGRAPHIC_DATA]" at bounding box center [562, 239] width 60 height 10
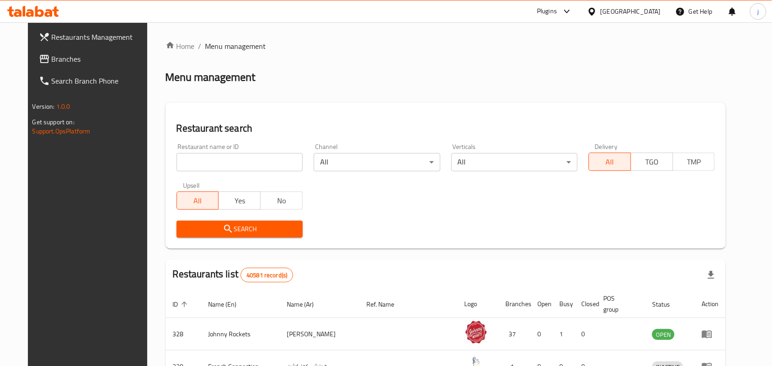
click at [52, 58] on span "Branches" at bounding box center [101, 58] width 98 height 11
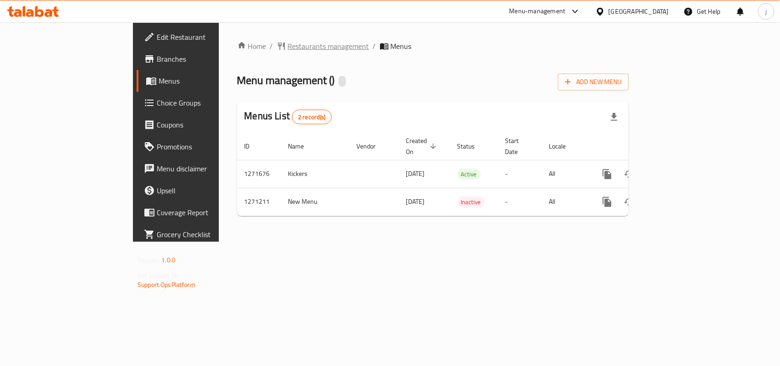
click at [288, 41] on span "Restaurants management" at bounding box center [328, 46] width 81 height 11
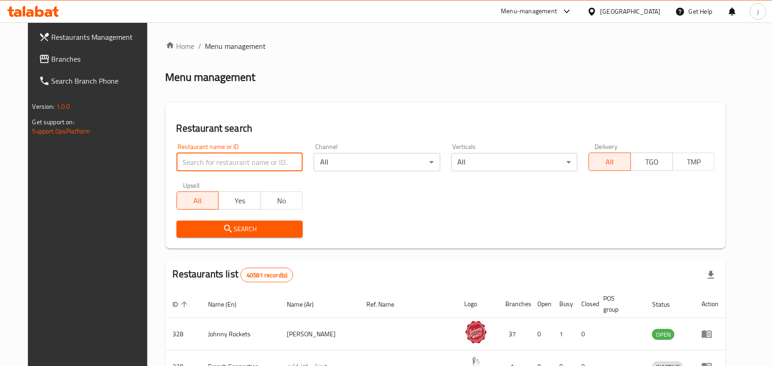
click at [238, 159] on input "search" at bounding box center [239, 162] width 126 height 18
paste input "689603"
type input "689603"
click button "Search" at bounding box center [239, 229] width 126 height 17
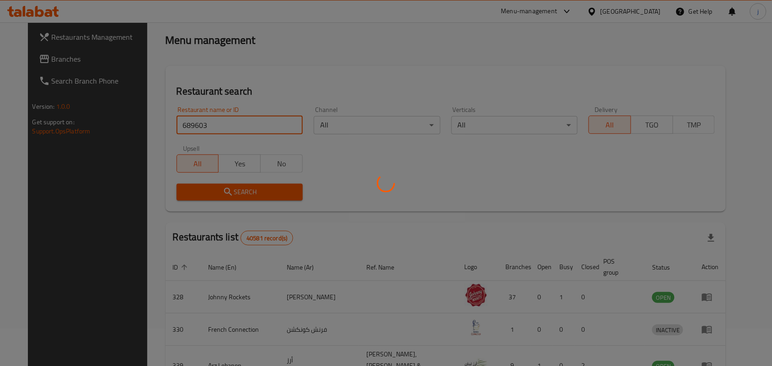
scroll to position [24, 0]
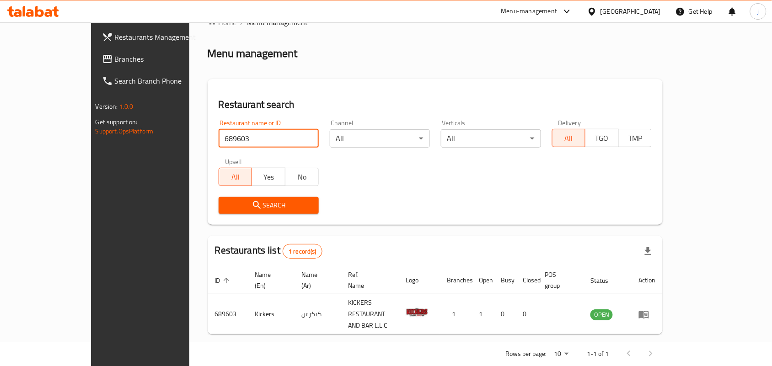
click at [115, 53] on span "Branches" at bounding box center [164, 58] width 98 height 11
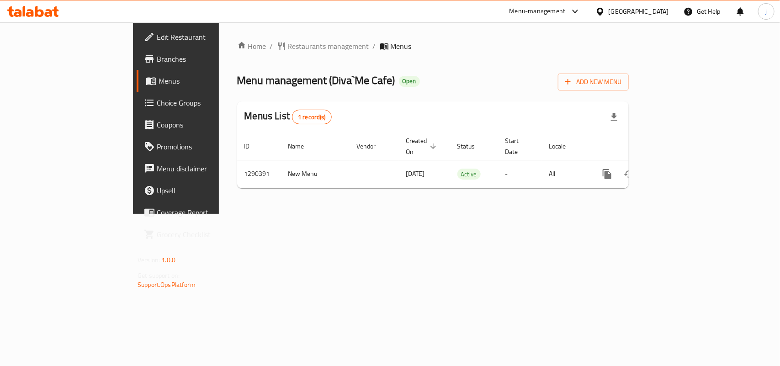
click at [288, 41] on span "Restaurants management" at bounding box center [328, 46] width 81 height 11
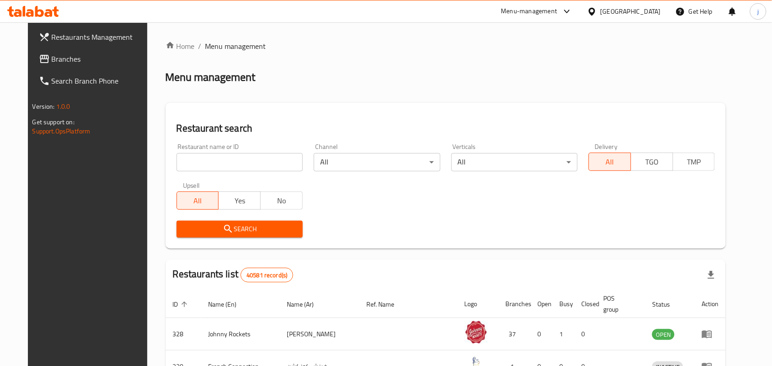
click at [211, 159] on input "search" at bounding box center [239, 162] width 126 height 18
paste input "698225"
type input "698225"
click button "Search" at bounding box center [239, 229] width 126 height 17
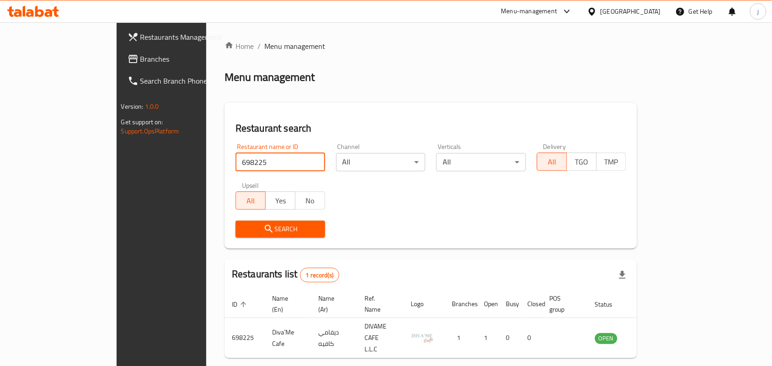
click at [627, 7] on div "[GEOGRAPHIC_DATA]" at bounding box center [630, 11] width 60 height 10
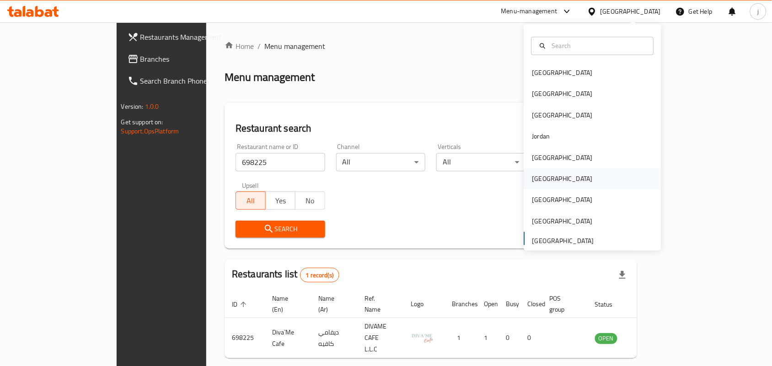
click at [538, 178] on div "[GEOGRAPHIC_DATA]" at bounding box center [562, 179] width 60 height 10
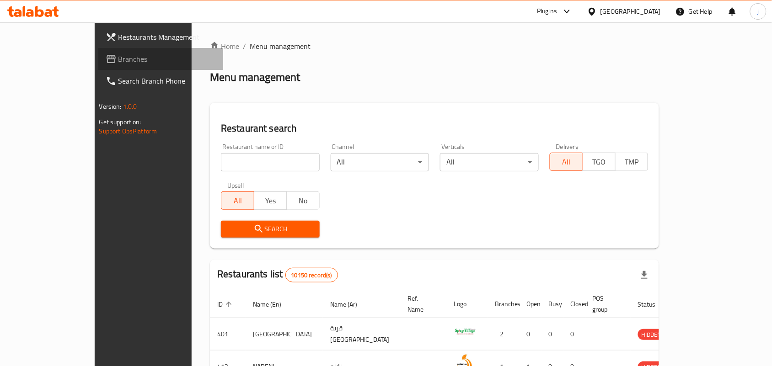
click at [118, 53] on span "Branches" at bounding box center [167, 58] width 98 height 11
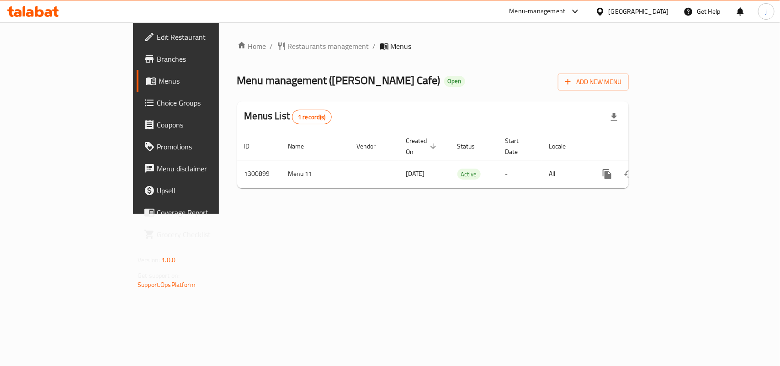
click at [288, 42] on span "Restaurants management" at bounding box center [328, 46] width 81 height 11
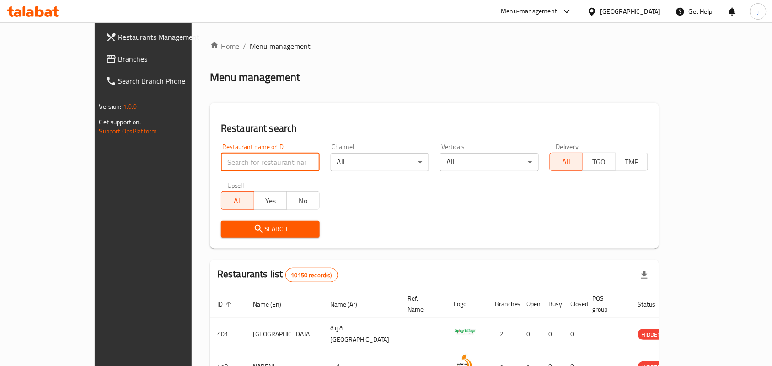
click at [243, 161] on input "search" at bounding box center [270, 162] width 99 height 18
paste input "701556"
type input "701556"
click button "Search" at bounding box center [270, 229] width 99 height 17
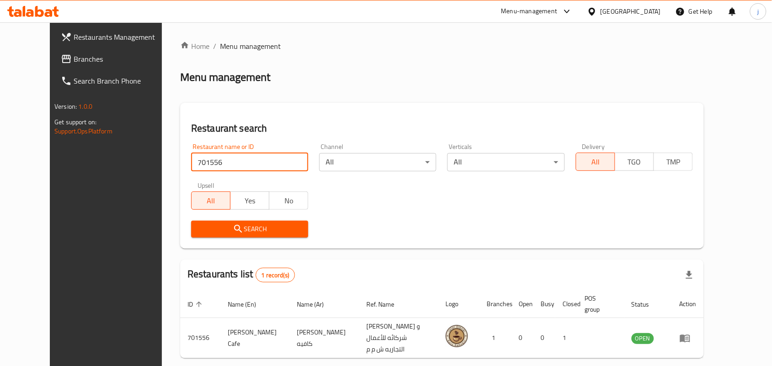
click at [647, 9] on div "Oman" at bounding box center [630, 11] width 60 height 10
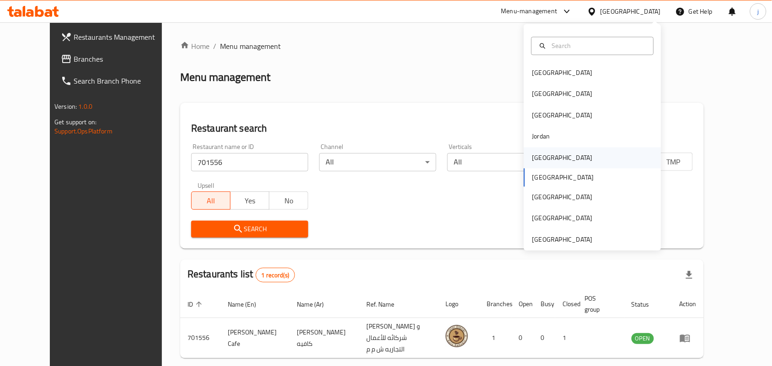
click at [548, 154] on div "Kuwait" at bounding box center [562, 157] width 75 height 21
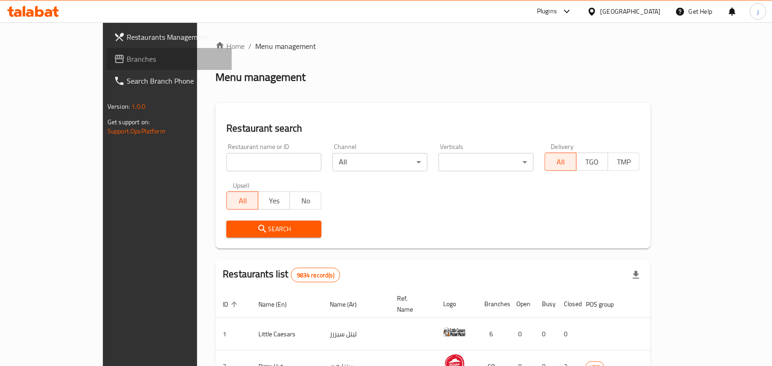
click at [127, 62] on span "Branches" at bounding box center [176, 58] width 98 height 11
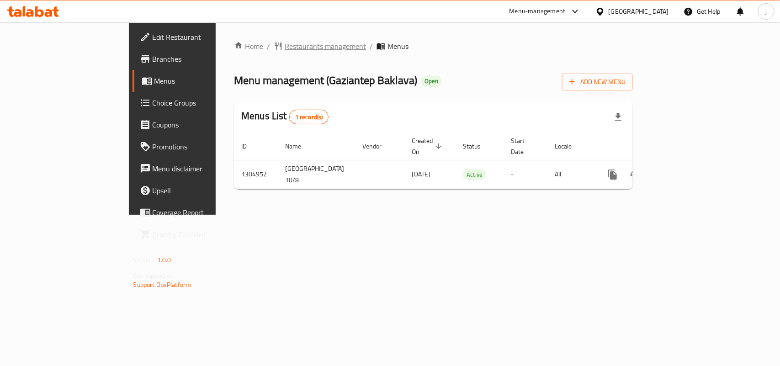
click at [285, 51] on span "Restaurants management" at bounding box center [325, 46] width 81 height 11
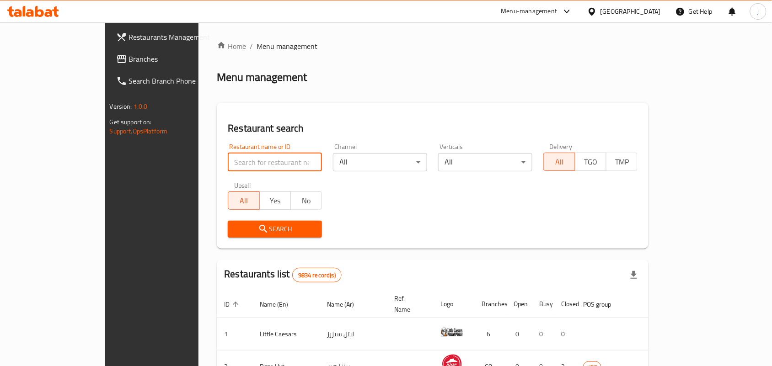
click at [255, 163] on input "search" at bounding box center [275, 162] width 94 height 18
paste input "703490"
type input "703490"
click button "Search" at bounding box center [275, 229] width 94 height 17
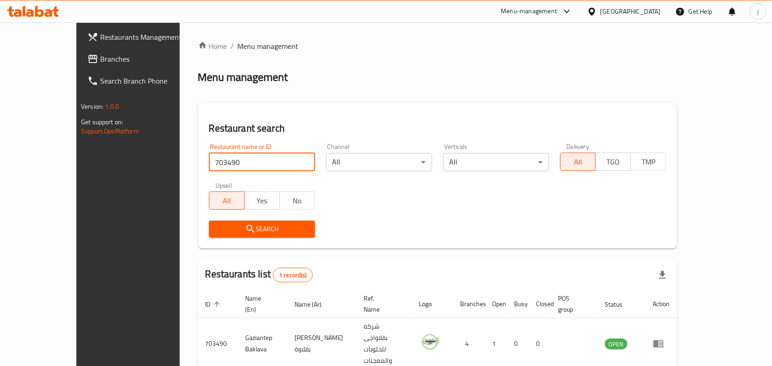
click at [642, 8] on div "[GEOGRAPHIC_DATA]" at bounding box center [630, 11] width 60 height 10
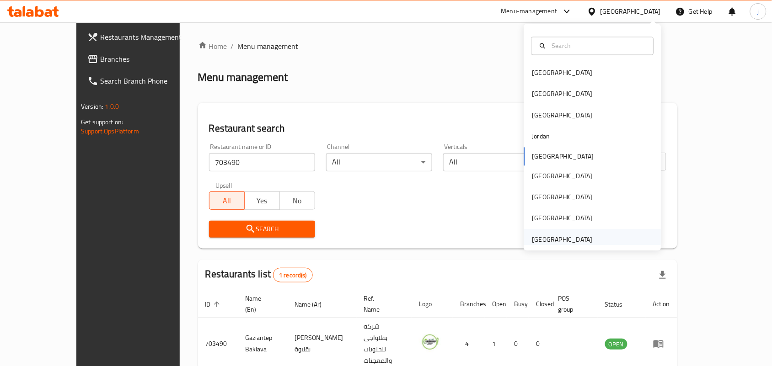
click at [556, 237] on div "[GEOGRAPHIC_DATA]" at bounding box center [562, 239] width 60 height 10
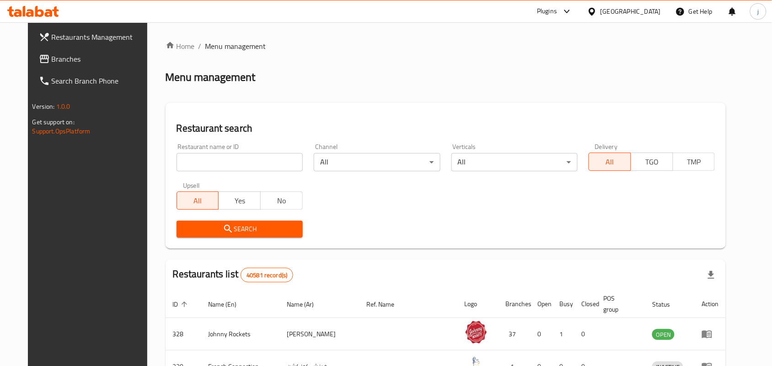
click at [52, 56] on span "Branches" at bounding box center [101, 58] width 98 height 11
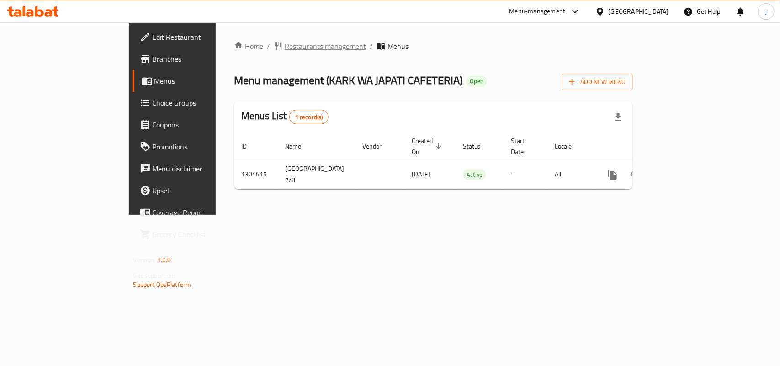
click at [285, 47] on span "Restaurants management" at bounding box center [325, 46] width 81 height 11
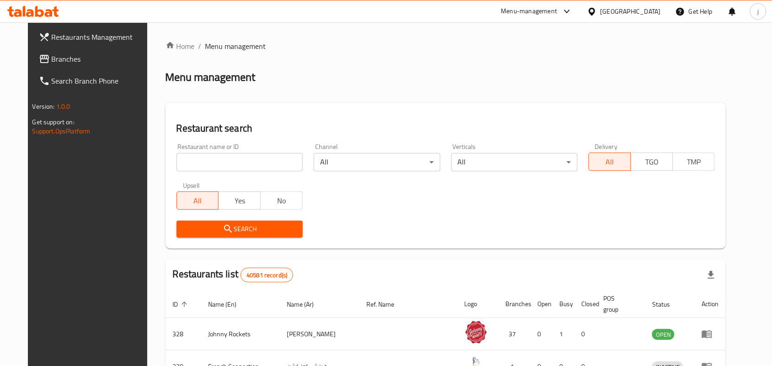
click at [268, 160] on input "search" at bounding box center [239, 162] width 126 height 18
paste input "703040"
type input "703040"
click button "Search" at bounding box center [239, 229] width 126 height 17
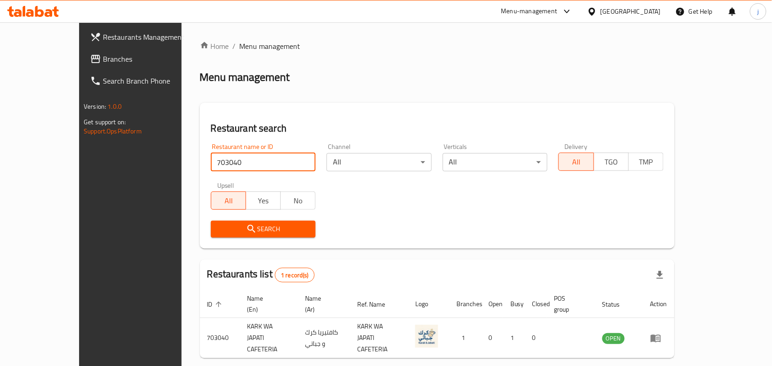
click at [103, 58] on span "Branches" at bounding box center [152, 58] width 98 height 11
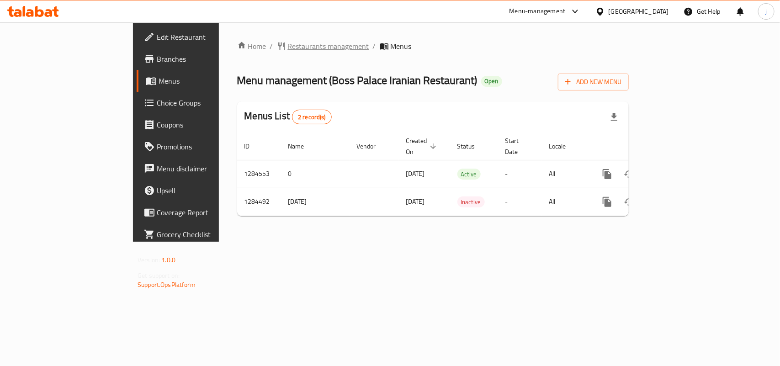
click at [288, 50] on span "Restaurants management" at bounding box center [328, 46] width 81 height 11
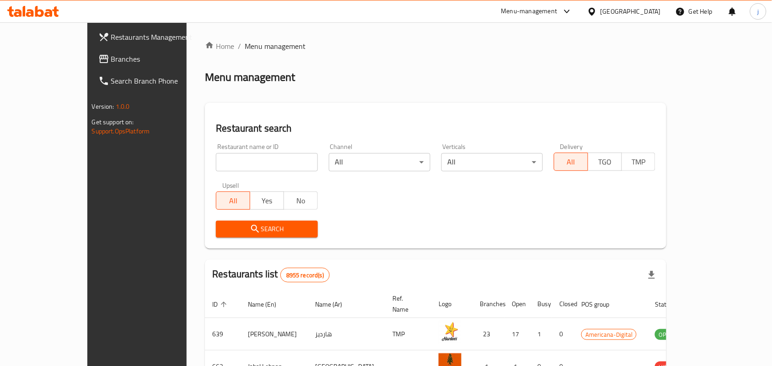
click at [261, 165] on input "search" at bounding box center [266, 162] width 101 height 18
paste input "695678"
type input "695678"
click button "Search" at bounding box center [266, 229] width 101 height 17
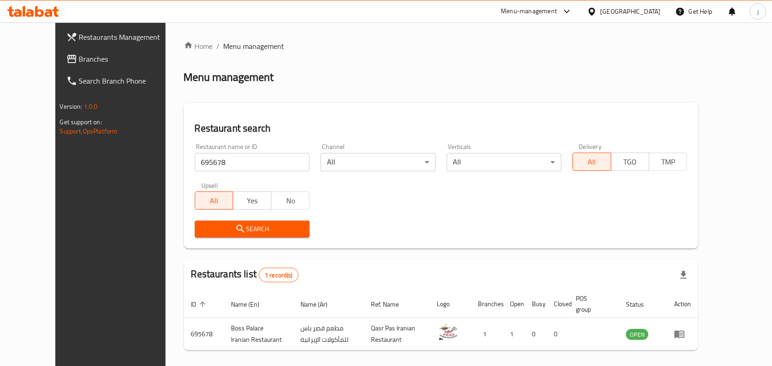
click at [653, 13] on div "[GEOGRAPHIC_DATA]" at bounding box center [630, 11] width 60 height 10
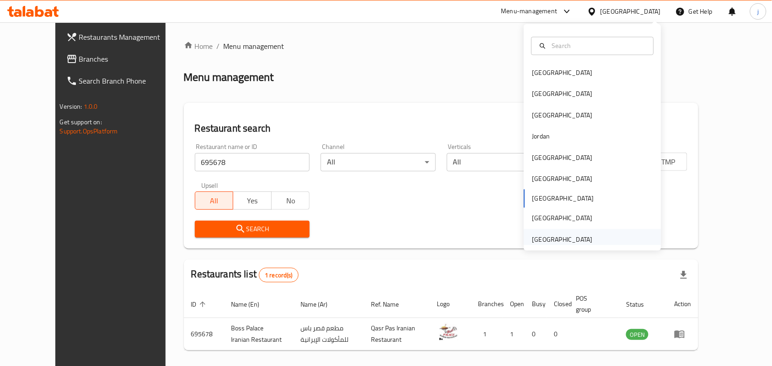
click at [565, 234] on div "[GEOGRAPHIC_DATA]" at bounding box center [562, 239] width 60 height 10
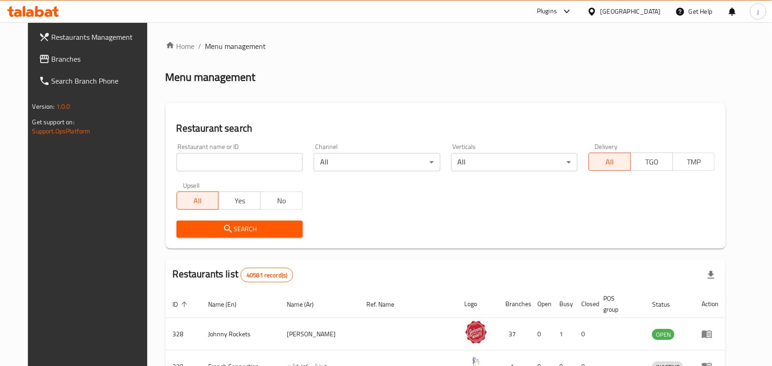
click at [59, 57] on span "Branches" at bounding box center [101, 58] width 98 height 11
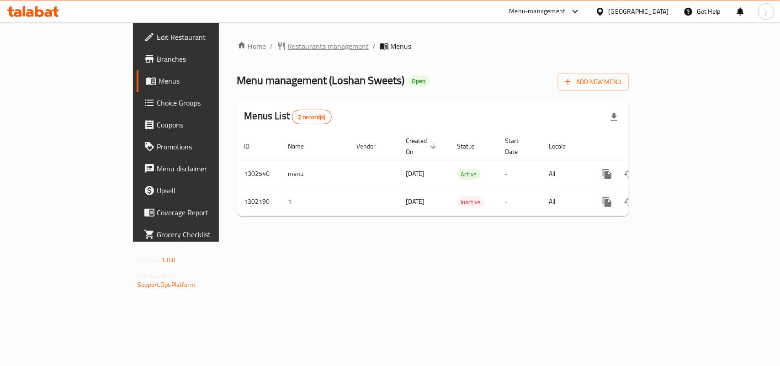
click at [288, 47] on span "Restaurants management" at bounding box center [328, 46] width 81 height 11
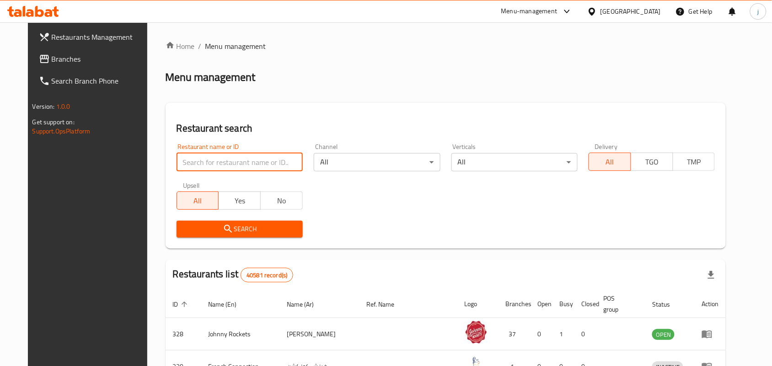
click at [234, 165] on input "search" at bounding box center [239, 162] width 126 height 18
paste input "702327"
type input "702327"
click button "Search" at bounding box center [239, 229] width 126 height 17
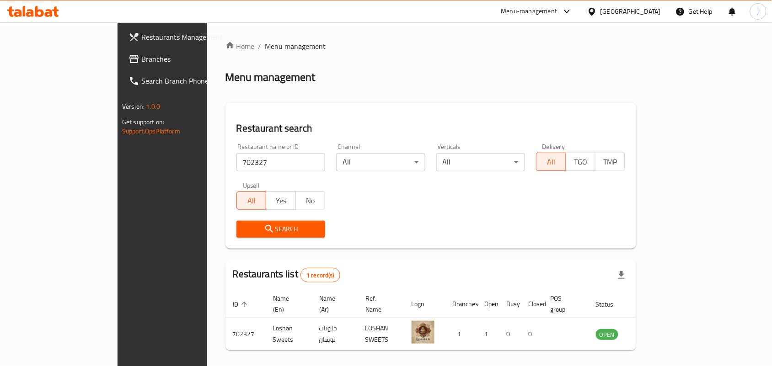
click at [618, 12] on div "[GEOGRAPHIC_DATA]" at bounding box center [630, 11] width 60 height 10
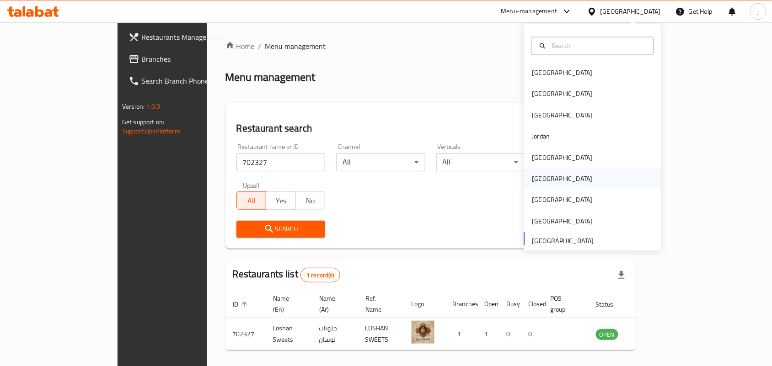
click at [544, 170] on div "[GEOGRAPHIC_DATA]" at bounding box center [562, 179] width 75 height 21
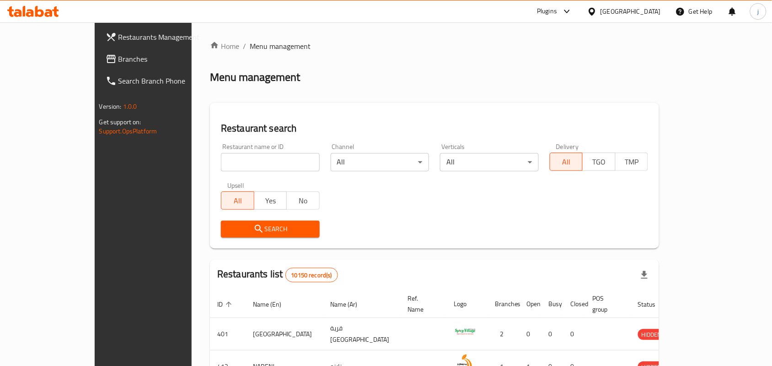
click at [648, 3] on div "[GEOGRAPHIC_DATA]" at bounding box center [624, 11] width 88 height 22
click at [650, 14] on div "[GEOGRAPHIC_DATA]" at bounding box center [630, 11] width 60 height 10
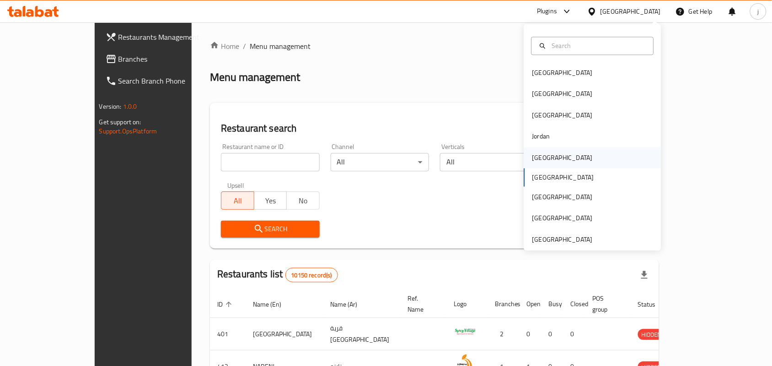
click at [555, 167] on div "[GEOGRAPHIC_DATA]" at bounding box center [592, 157] width 137 height 21
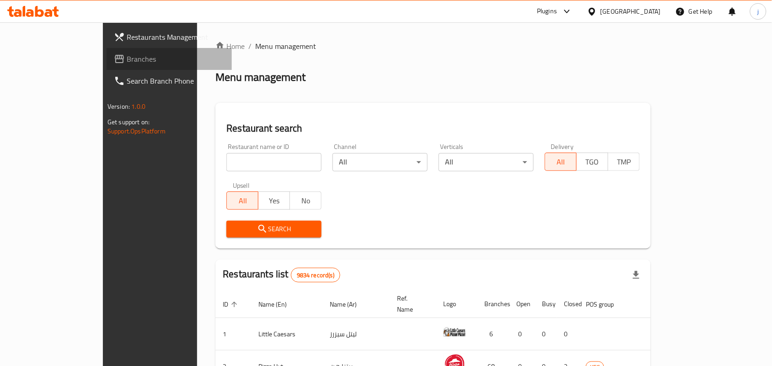
click at [127, 63] on span "Branches" at bounding box center [176, 58] width 98 height 11
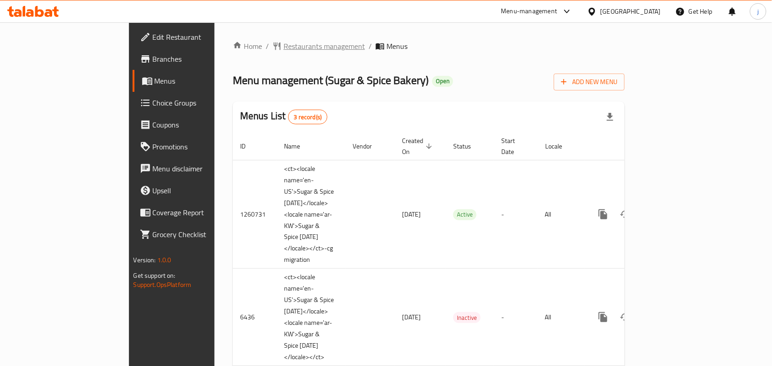
click at [283, 48] on span "Restaurants management" at bounding box center [323, 46] width 81 height 11
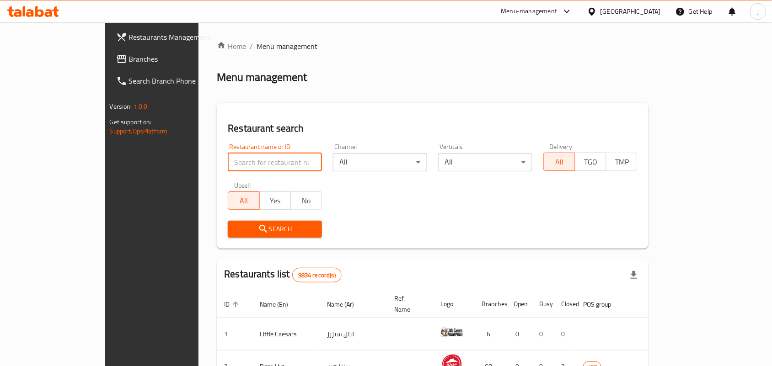
click at [239, 158] on input "search" at bounding box center [275, 162] width 94 height 18
paste input "1656"
type input "1656"
click button "Search" at bounding box center [275, 229] width 94 height 17
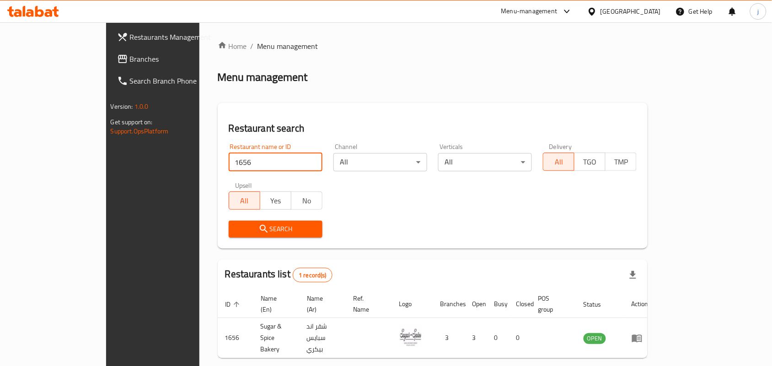
click at [655, 13] on div "[GEOGRAPHIC_DATA]" at bounding box center [630, 11] width 60 height 10
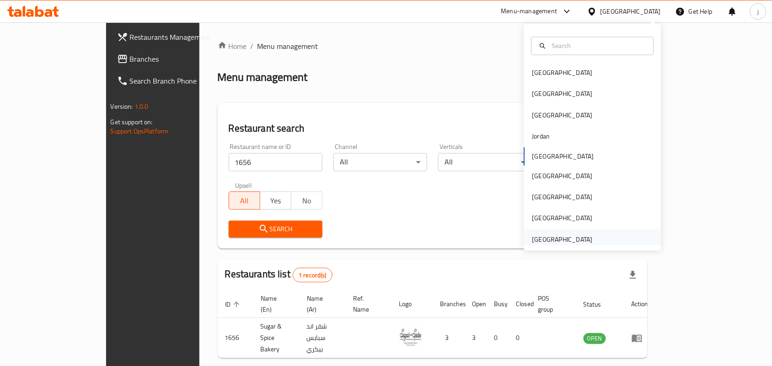
click at [567, 243] on div "[GEOGRAPHIC_DATA]" at bounding box center [562, 239] width 60 height 10
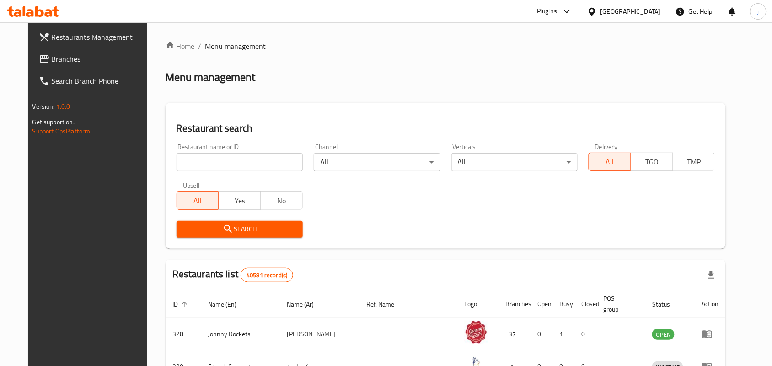
click at [365, 275] on div "Restaurants list 40581 record(s)" at bounding box center [445, 275] width 560 height 31
click at [52, 58] on span "Branches" at bounding box center [101, 58] width 98 height 11
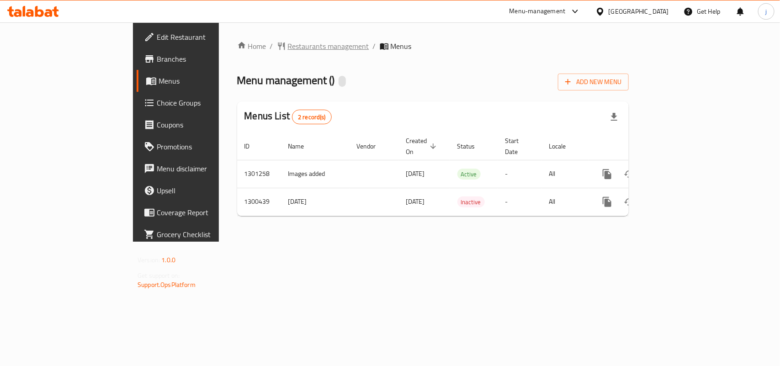
click at [288, 43] on span "Restaurants management" at bounding box center [328, 46] width 81 height 11
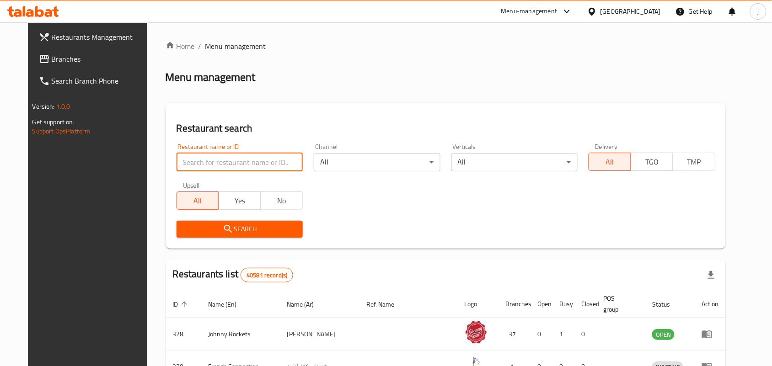
click at [263, 159] on input "search" at bounding box center [239, 162] width 126 height 18
paste input "701720"
type input "701720"
click button "Search" at bounding box center [239, 229] width 126 height 17
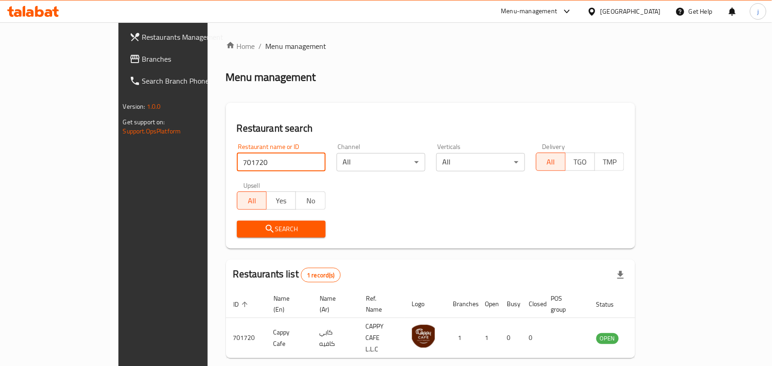
click at [129, 59] on icon at bounding box center [134, 58] width 11 height 11
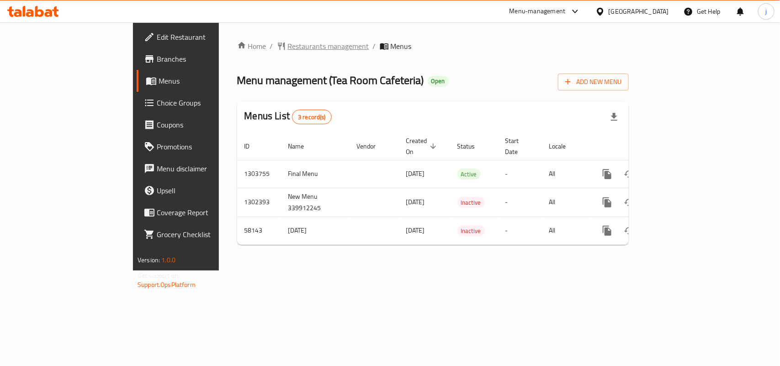
click at [288, 47] on span "Restaurants management" at bounding box center [328, 46] width 81 height 11
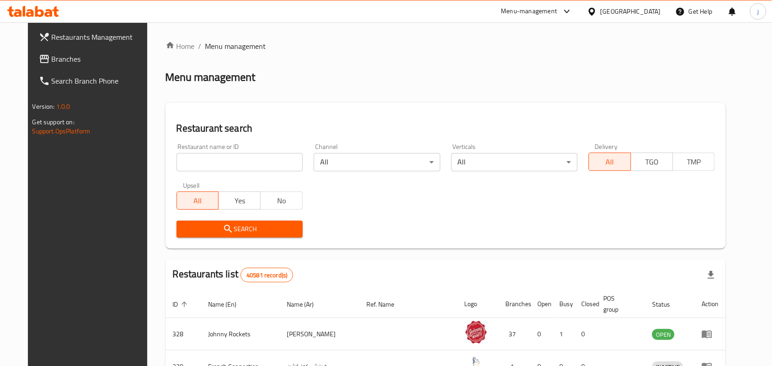
click at [262, 165] on input "search" at bounding box center [239, 162] width 126 height 18
paste input "28404"
type input "28404"
click button "Search" at bounding box center [239, 229] width 126 height 17
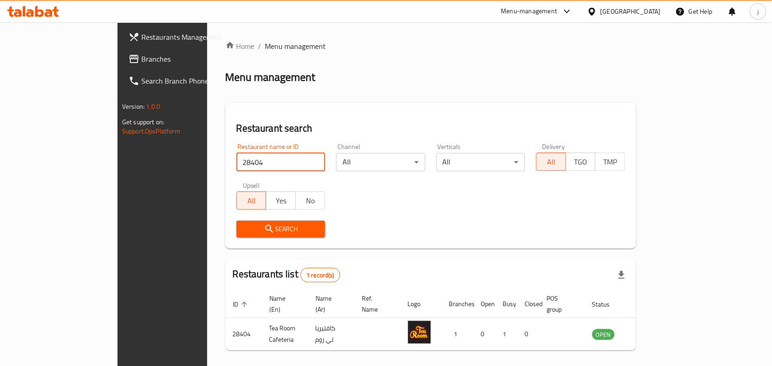
click at [141, 58] on span "Branches" at bounding box center [190, 58] width 98 height 11
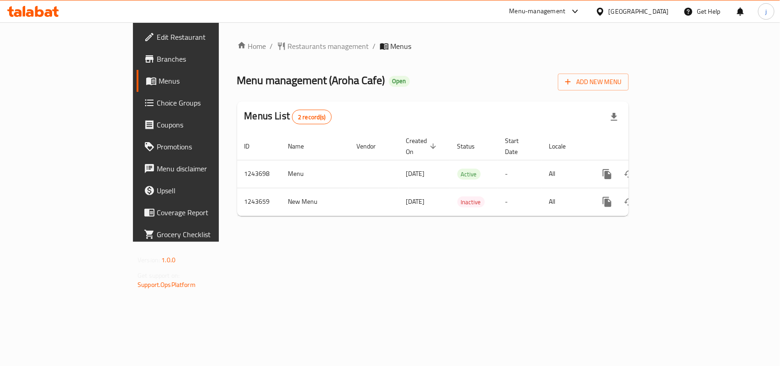
click at [288, 42] on span "Restaurants management" at bounding box center [328, 46] width 81 height 11
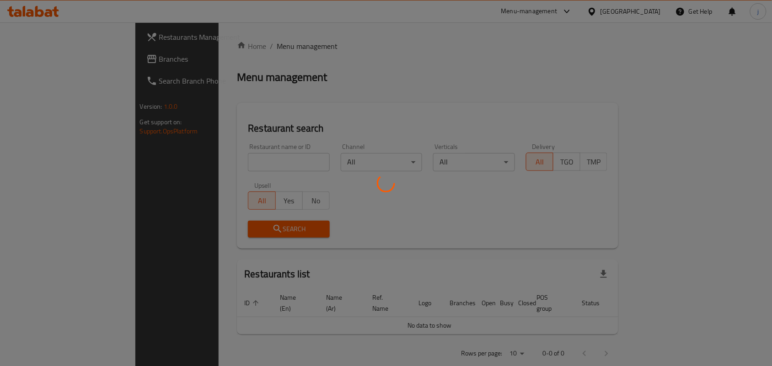
click at [204, 165] on div at bounding box center [386, 183] width 772 height 366
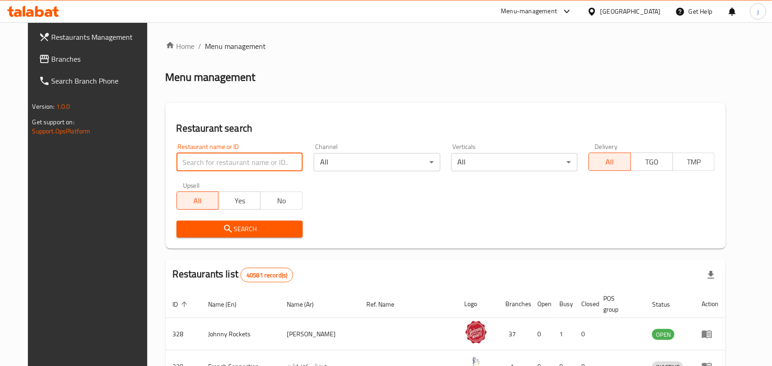
click at [225, 163] on input "search" at bounding box center [239, 162] width 126 height 18
paste input "681773"
type input "681773"
click button "Search" at bounding box center [239, 229] width 126 height 17
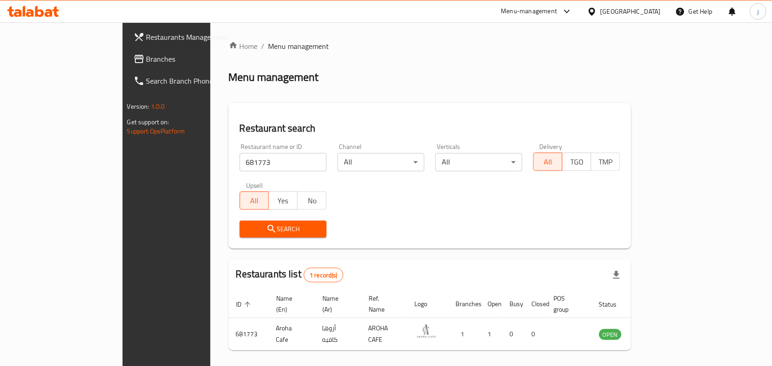
click at [638, 6] on div "[GEOGRAPHIC_DATA]" at bounding box center [630, 11] width 60 height 10
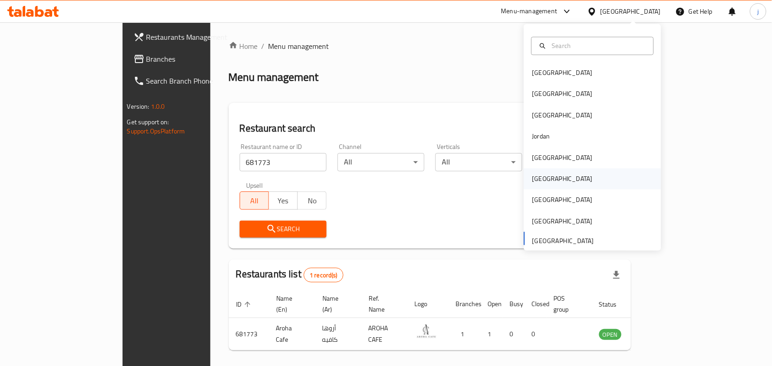
click at [540, 176] on div "[GEOGRAPHIC_DATA]" at bounding box center [562, 179] width 75 height 21
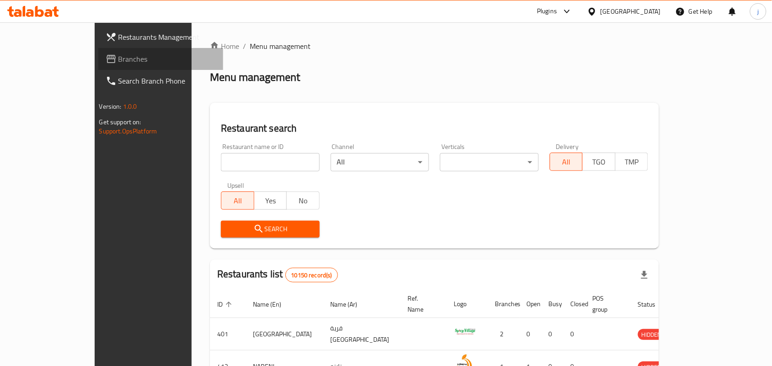
click at [118, 63] on span "Branches" at bounding box center [167, 58] width 98 height 11
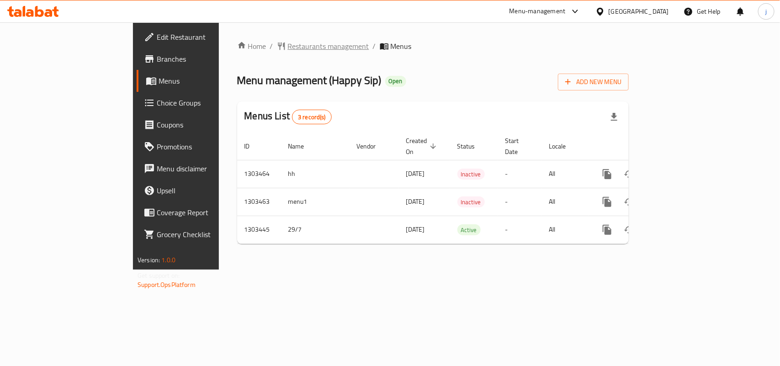
click at [288, 49] on span "Restaurants management" at bounding box center [328, 46] width 81 height 11
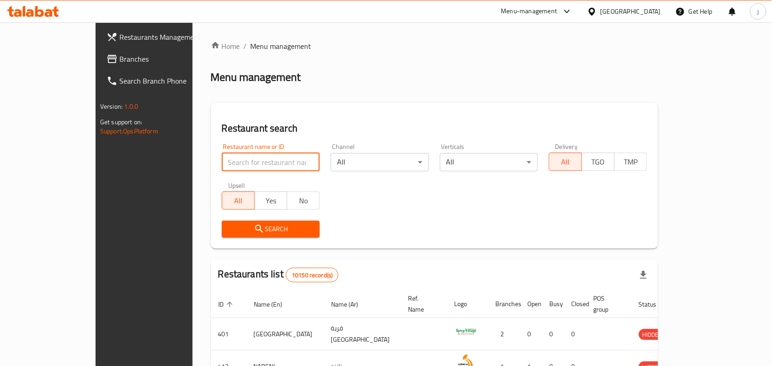
click at [225, 163] on input "search" at bounding box center [271, 162] width 98 height 18
paste input "702826"
type input "702826"
click button "Search" at bounding box center [271, 229] width 98 height 17
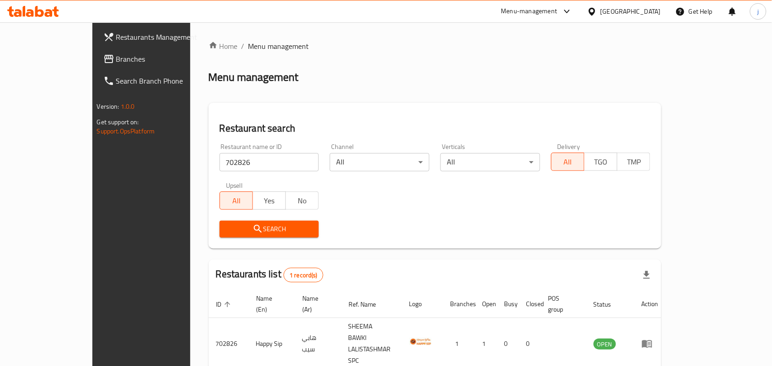
click at [650, 11] on div "[GEOGRAPHIC_DATA]" at bounding box center [630, 11] width 60 height 10
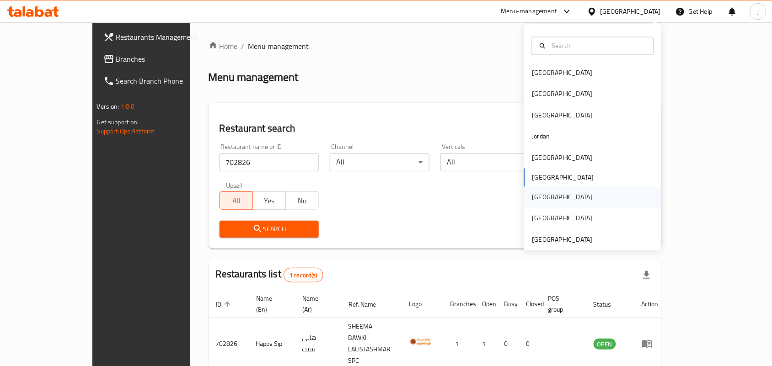
click at [532, 193] on div "[GEOGRAPHIC_DATA]" at bounding box center [562, 197] width 60 height 10
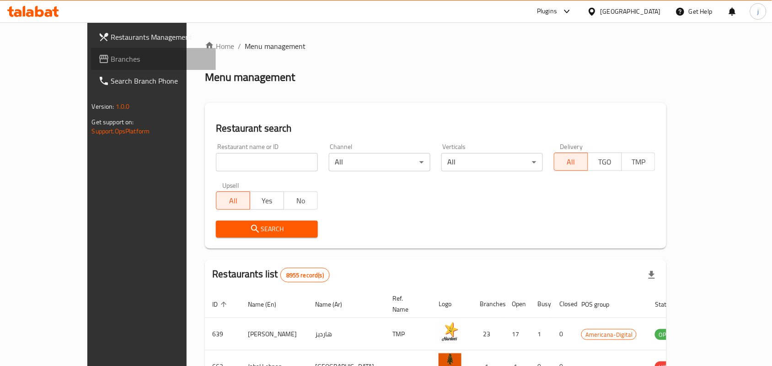
click at [111, 64] on span "Branches" at bounding box center [160, 58] width 98 height 11
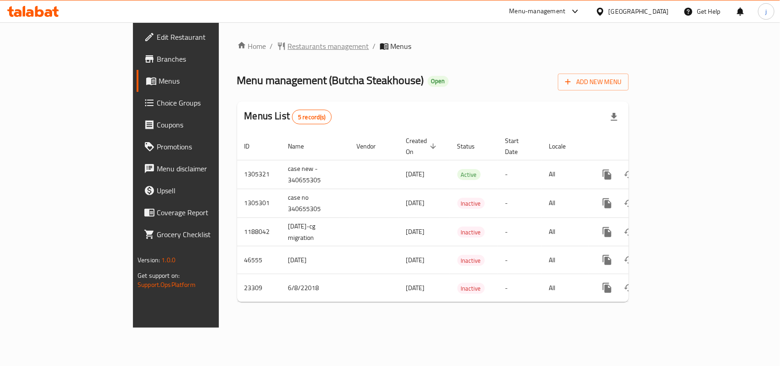
click at [288, 43] on span "Restaurants management" at bounding box center [328, 46] width 81 height 11
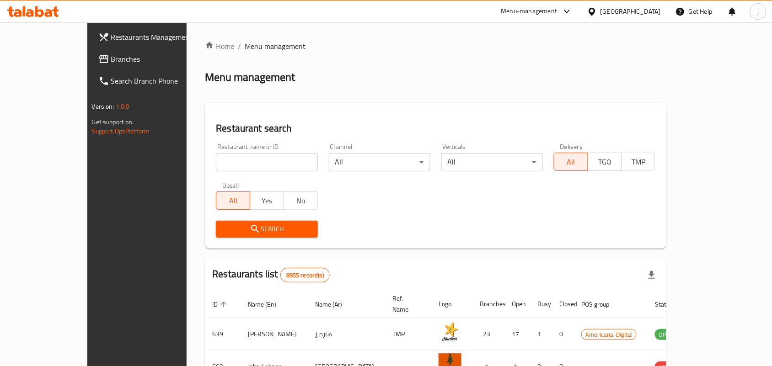
click at [261, 156] on input "search" at bounding box center [266, 162] width 101 height 18
paste input "12282"
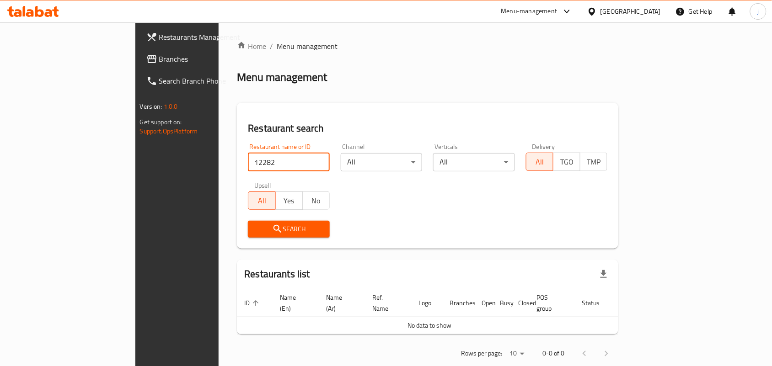
type input "12282"
click button "Search" at bounding box center [289, 229] width 82 height 17
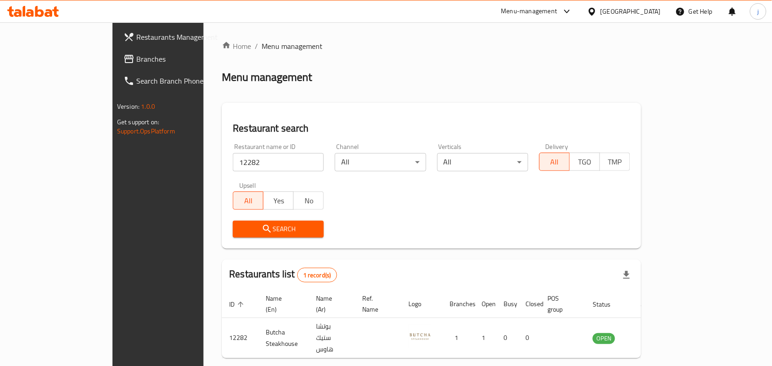
click at [645, 7] on div "[GEOGRAPHIC_DATA]" at bounding box center [630, 11] width 60 height 10
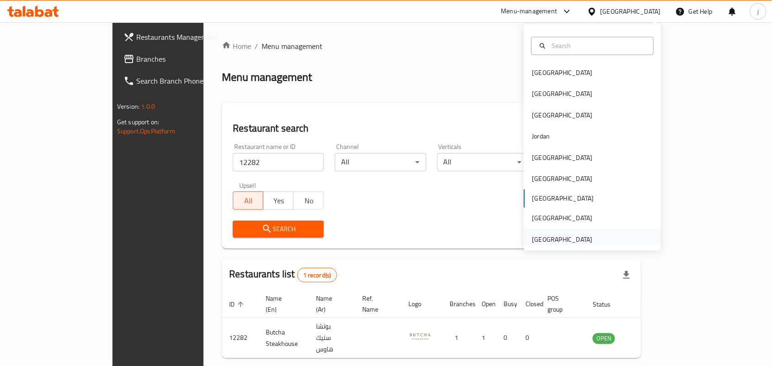
click at [558, 241] on div "[GEOGRAPHIC_DATA]" at bounding box center [562, 239] width 60 height 10
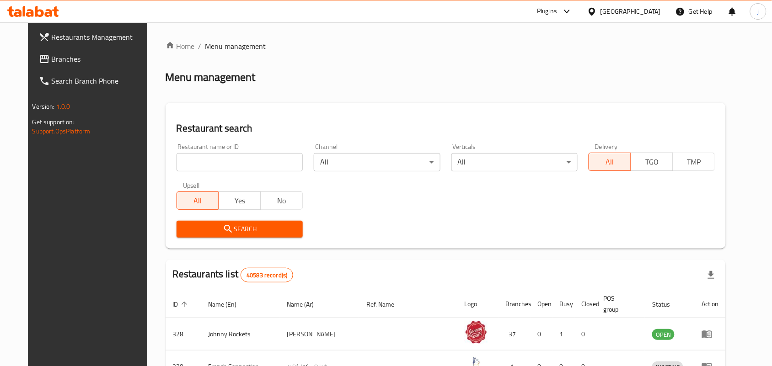
click at [62, 57] on span "Branches" at bounding box center [101, 58] width 98 height 11
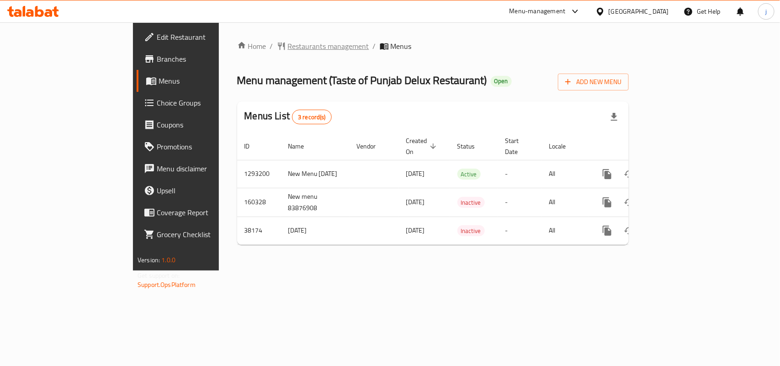
click at [288, 46] on span "Restaurants management" at bounding box center [328, 46] width 81 height 11
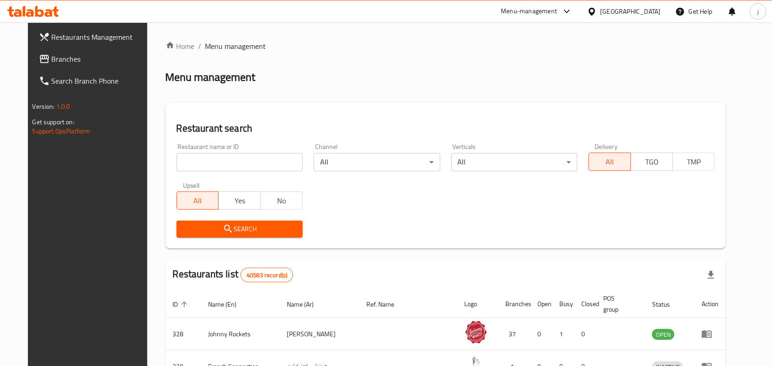
click at [252, 149] on div "Restaurant name or ID Restaurant name or ID" at bounding box center [239, 158] width 126 height 28
drag, startPoint x: 245, startPoint y: 175, endPoint x: 249, endPoint y: 167, distance: 9.0
click at [246, 172] on div "Restaurant name or ID Restaurant name or ID" at bounding box center [239, 157] width 137 height 39
click at [250, 166] on input "search" at bounding box center [239, 162] width 126 height 18
paste input "19861"
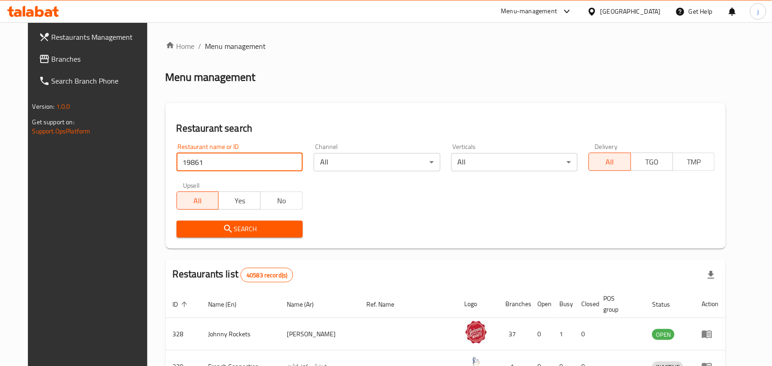
type input "19861"
click button "Search" at bounding box center [239, 229] width 126 height 17
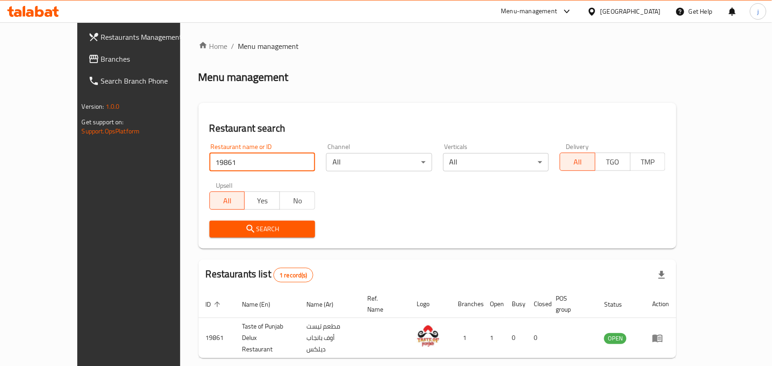
click at [81, 54] on link "Branches" at bounding box center [143, 59] width 125 height 22
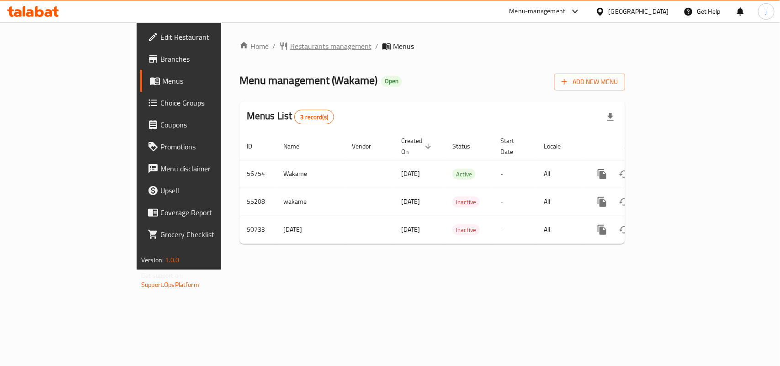
click at [290, 47] on span "Restaurants management" at bounding box center [330, 46] width 81 height 11
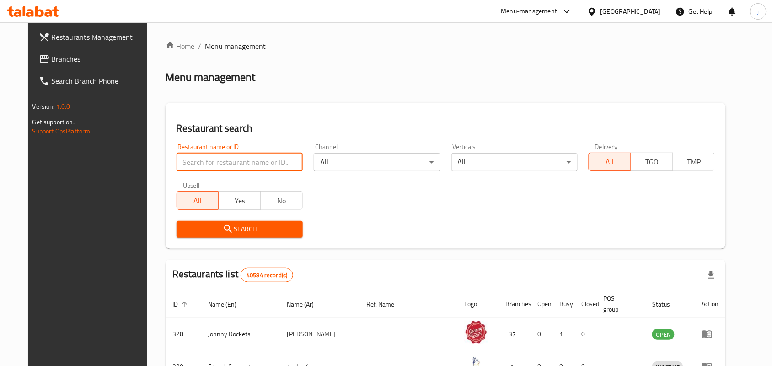
click at [236, 167] on input "search" at bounding box center [239, 162] width 126 height 18
paste input "13192"
type input "13192"
click button "Search" at bounding box center [239, 229] width 126 height 17
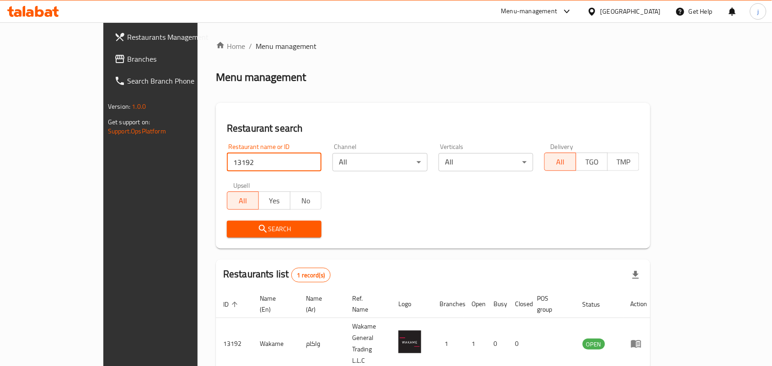
click at [127, 53] on span "Branches" at bounding box center [176, 58] width 98 height 11
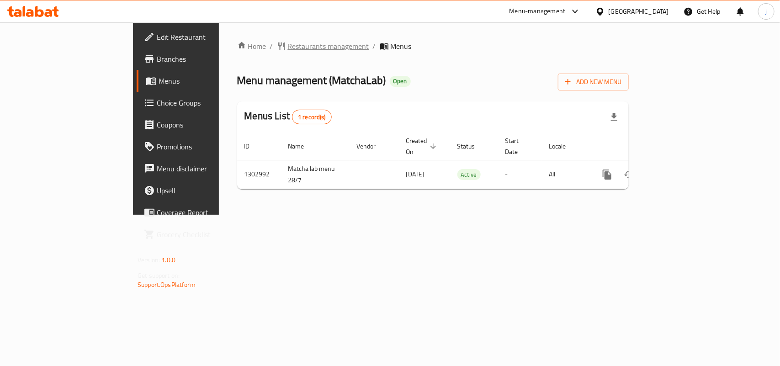
click at [288, 42] on span "Restaurants management" at bounding box center [328, 46] width 81 height 11
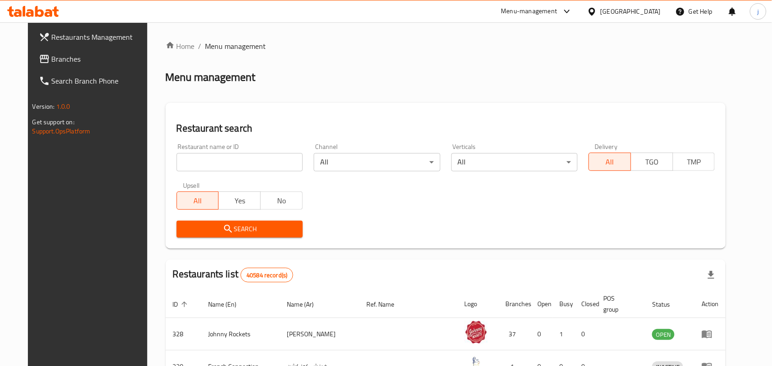
click at [227, 158] on input "search" at bounding box center [239, 162] width 126 height 18
paste input "702667"
type input "702667"
click button "Search" at bounding box center [239, 229] width 126 height 17
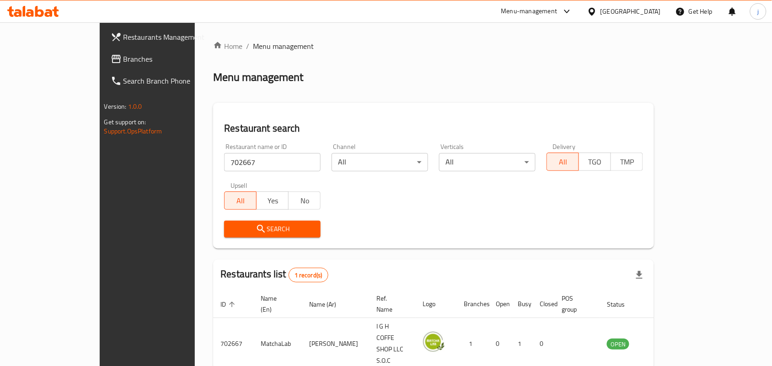
click at [604, 10] on div "United Arab Emirates" at bounding box center [630, 11] width 60 height 10
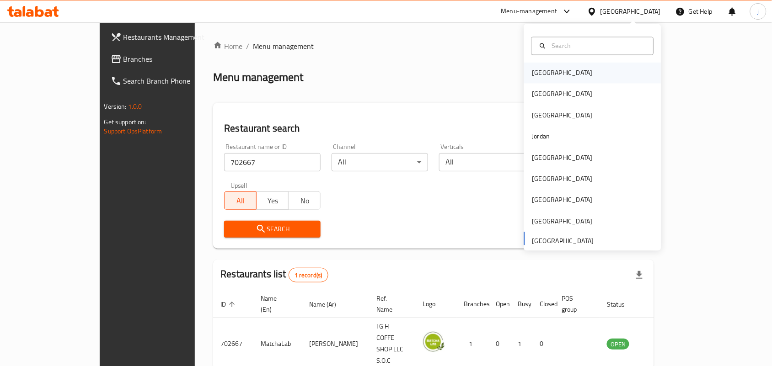
click at [557, 78] on div "Bahrain" at bounding box center [592, 73] width 137 height 21
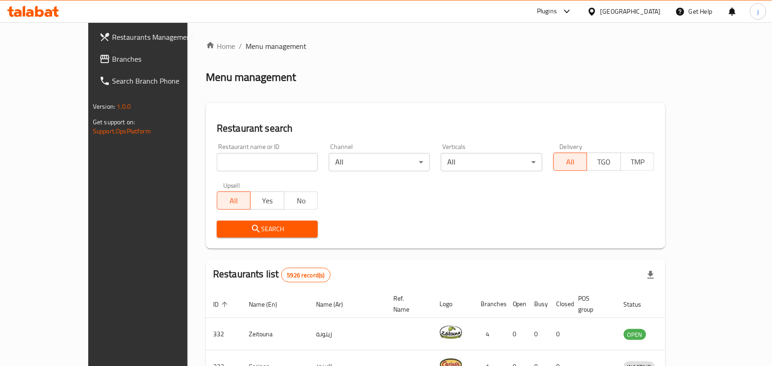
click at [99, 60] on span at bounding box center [105, 58] width 13 height 11
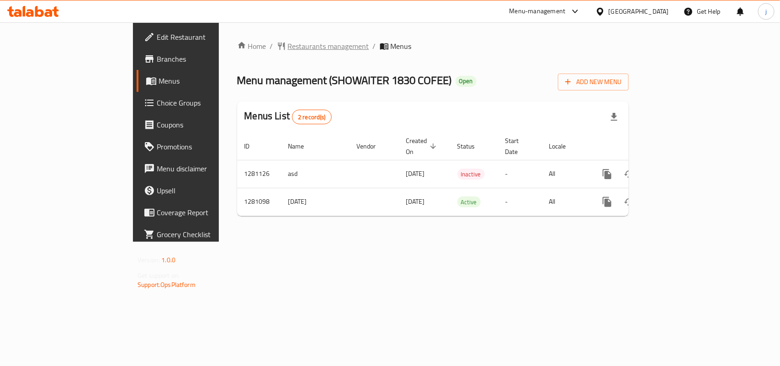
click at [288, 49] on span "Restaurants management" at bounding box center [328, 46] width 81 height 11
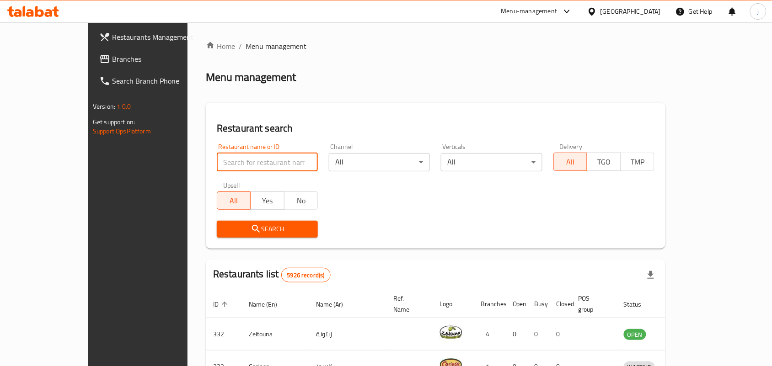
click at [217, 156] on input "search" at bounding box center [267, 162] width 101 height 18
paste input "694166"
type input "694166"
click button "Search" at bounding box center [267, 229] width 101 height 17
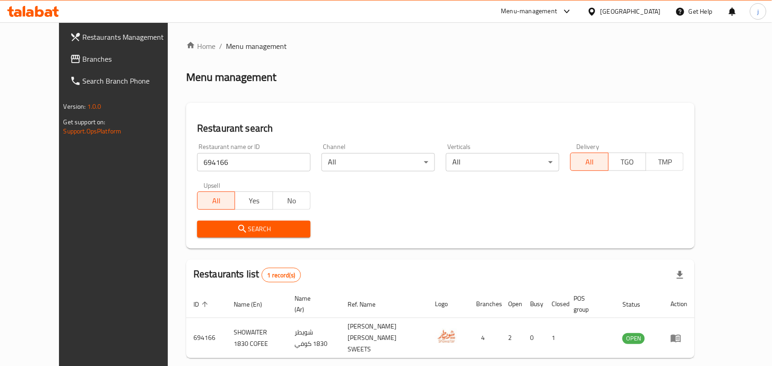
click at [600, 15] on div at bounding box center [593, 11] width 13 height 10
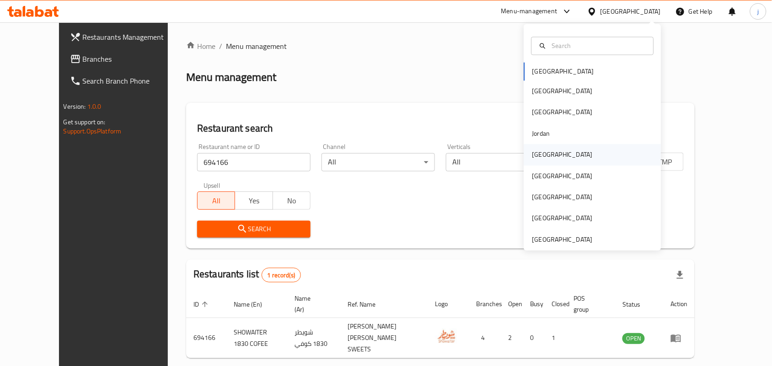
click at [543, 153] on div "Kuwait" at bounding box center [562, 154] width 75 height 21
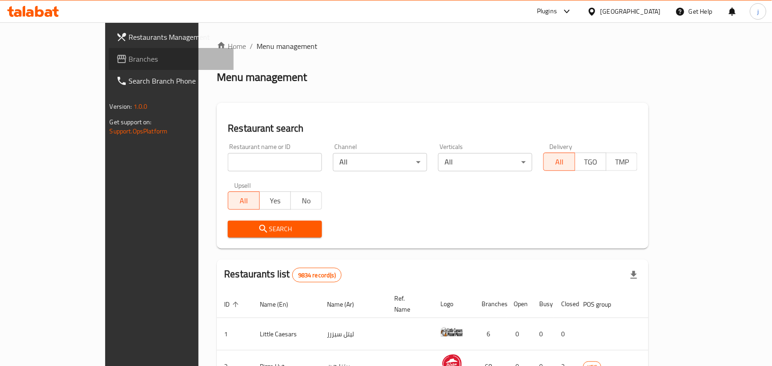
click at [129, 58] on span "Branches" at bounding box center [178, 58] width 98 height 11
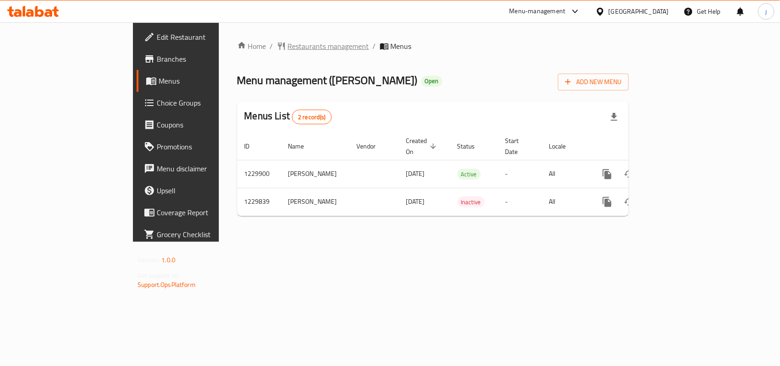
click at [288, 46] on span "Restaurants management" at bounding box center [328, 46] width 81 height 11
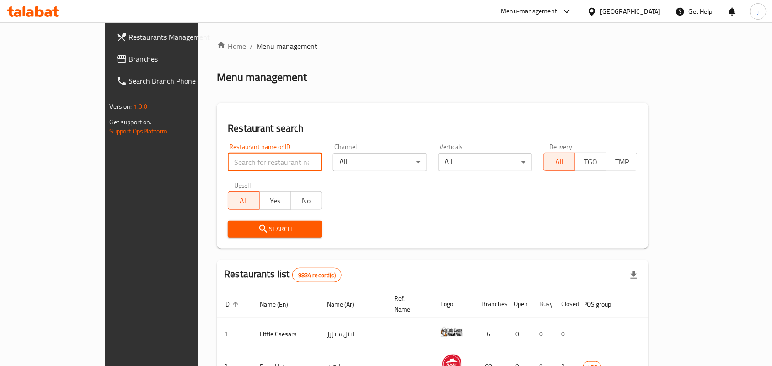
click at [257, 157] on input "search" at bounding box center [275, 162] width 94 height 18
paste input "676855"
type input "676855"
click button "Search" at bounding box center [275, 229] width 94 height 17
